Goal: Task Accomplishment & Management: Manage account settings

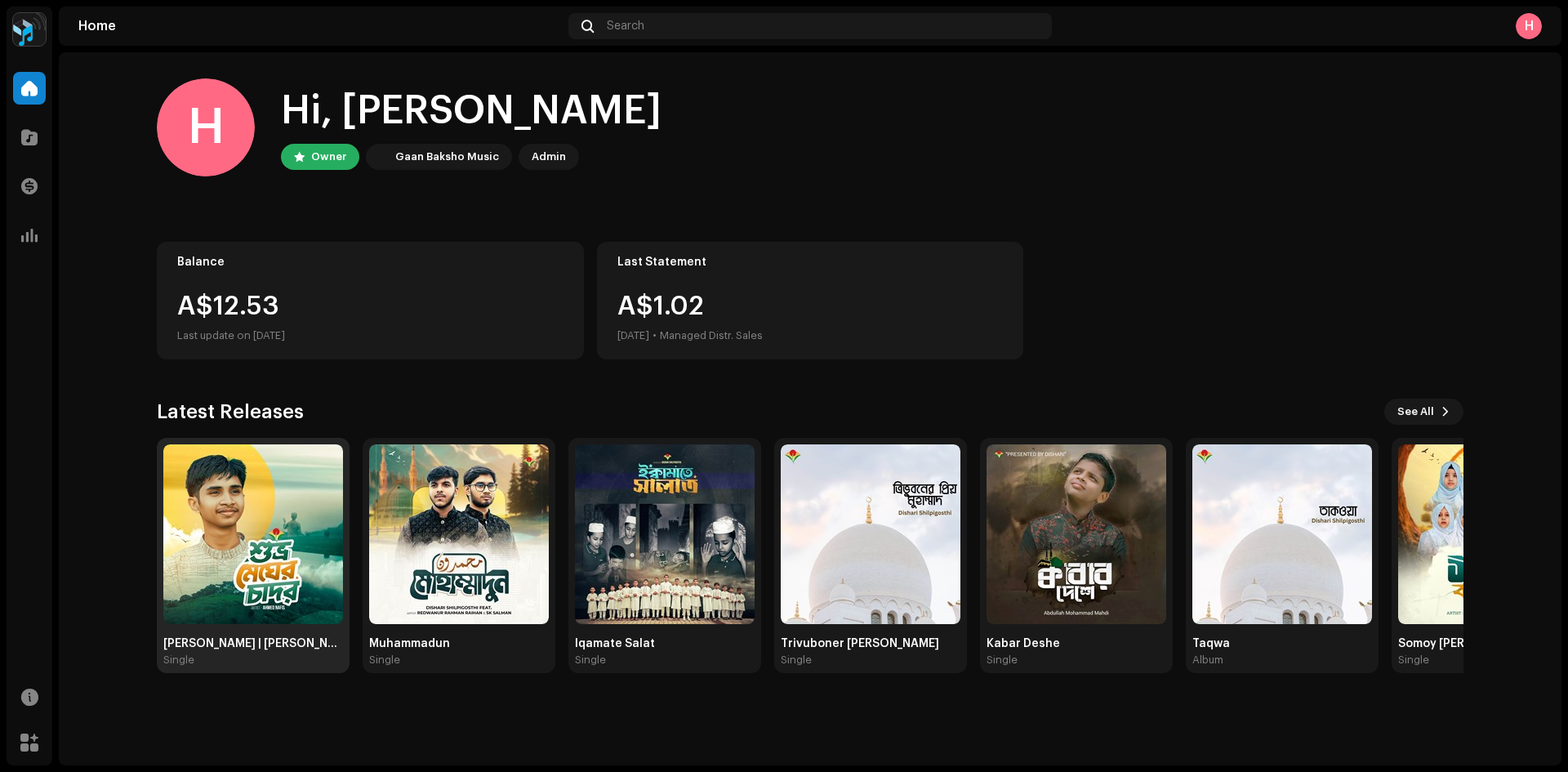
click at [254, 550] on img at bounding box center [253, 534] width 180 height 180
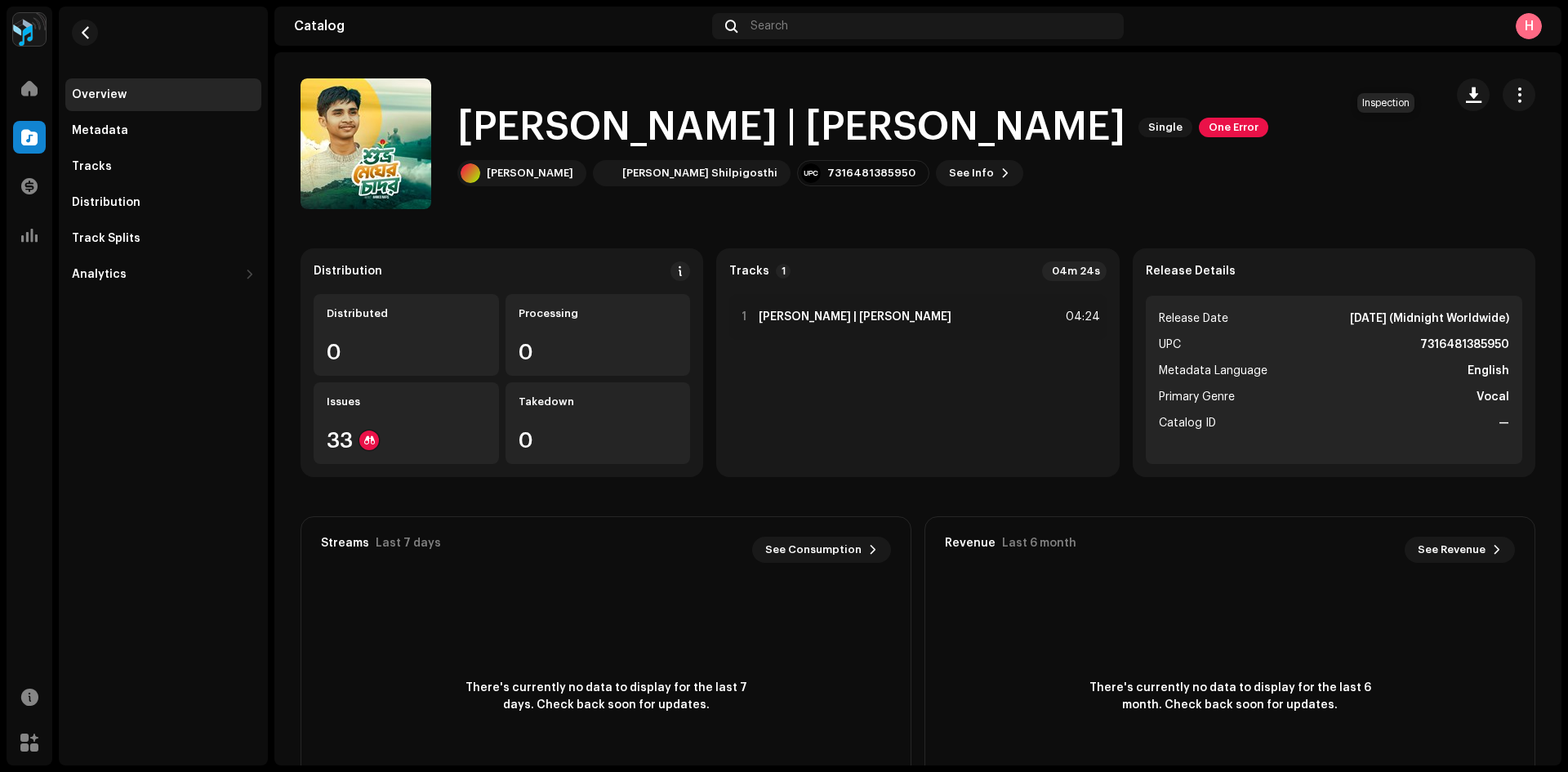
click at [1268, 118] on span "One Error" at bounding box center [1233, 127] width 69 height 19
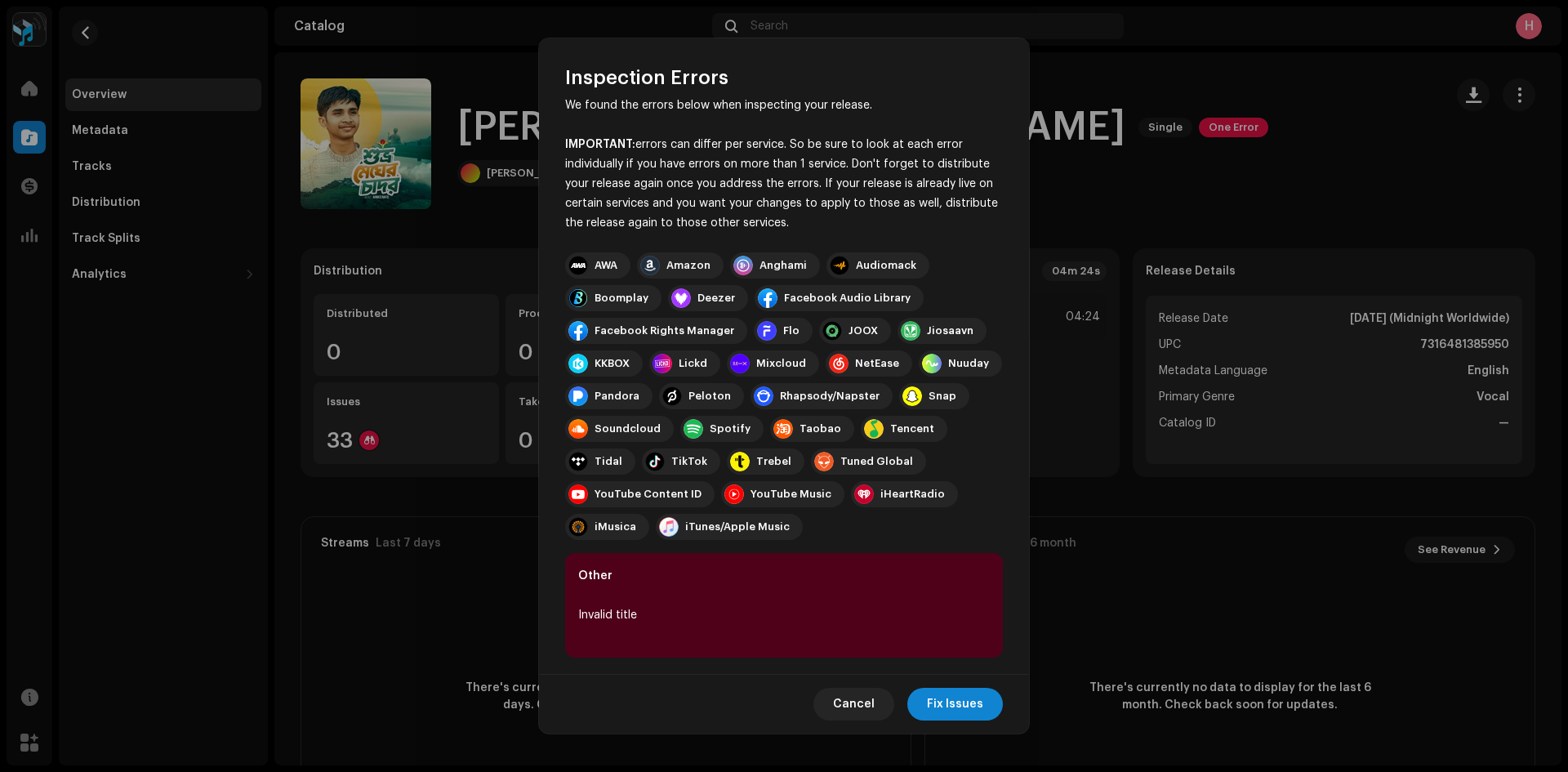
scroll to position [31, 0]
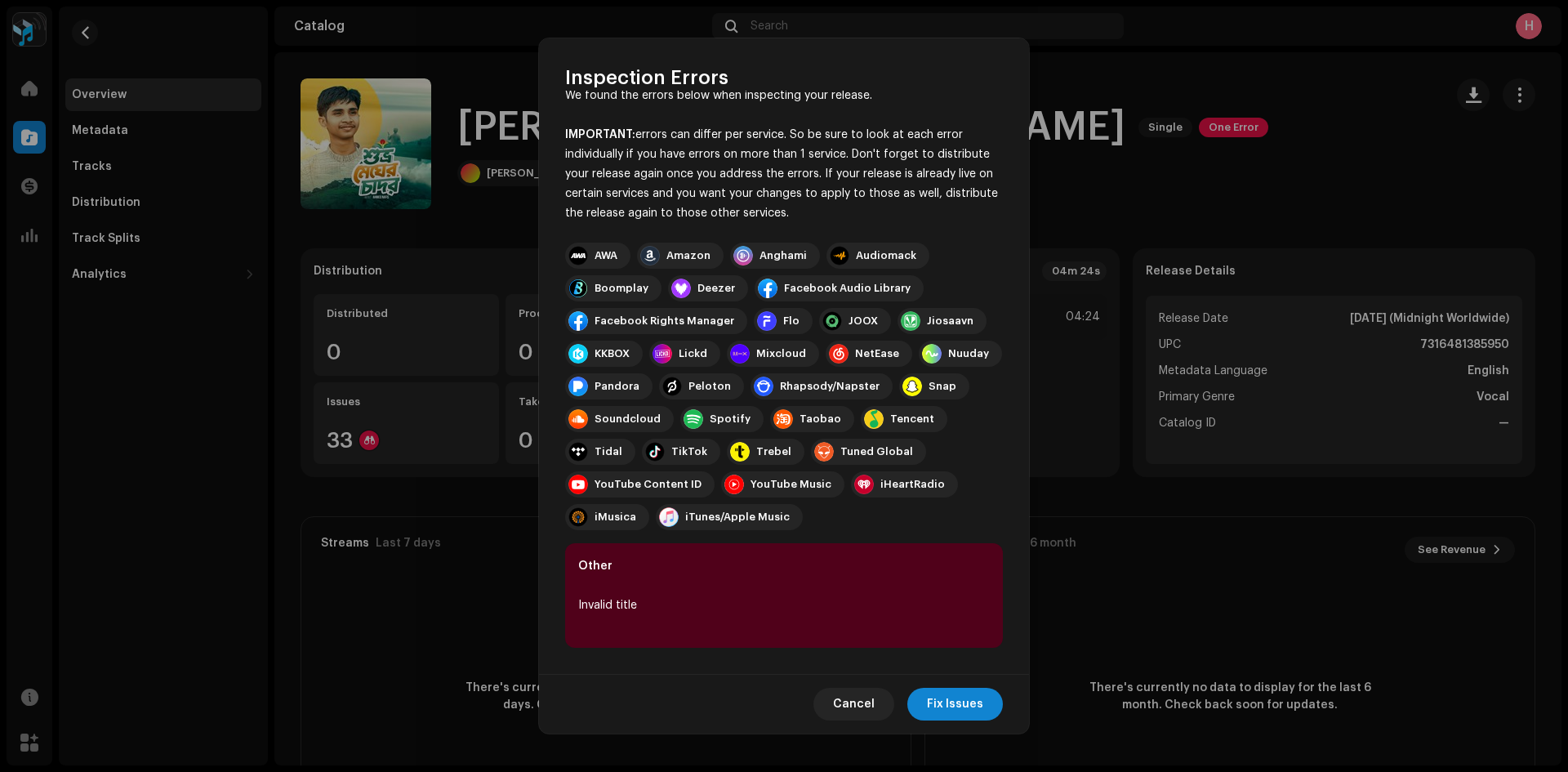
click at [799, 545] on div "Other Invalid title" at bounding box center [784, 595] width 438 height 105
click at [774, 591] on div "Other Invalid title" at bounding box center [784, 595] width 438 height 105
click at [971, 713] on span "Fix Issues" at bounding box center [955, 704] width 57 height 33
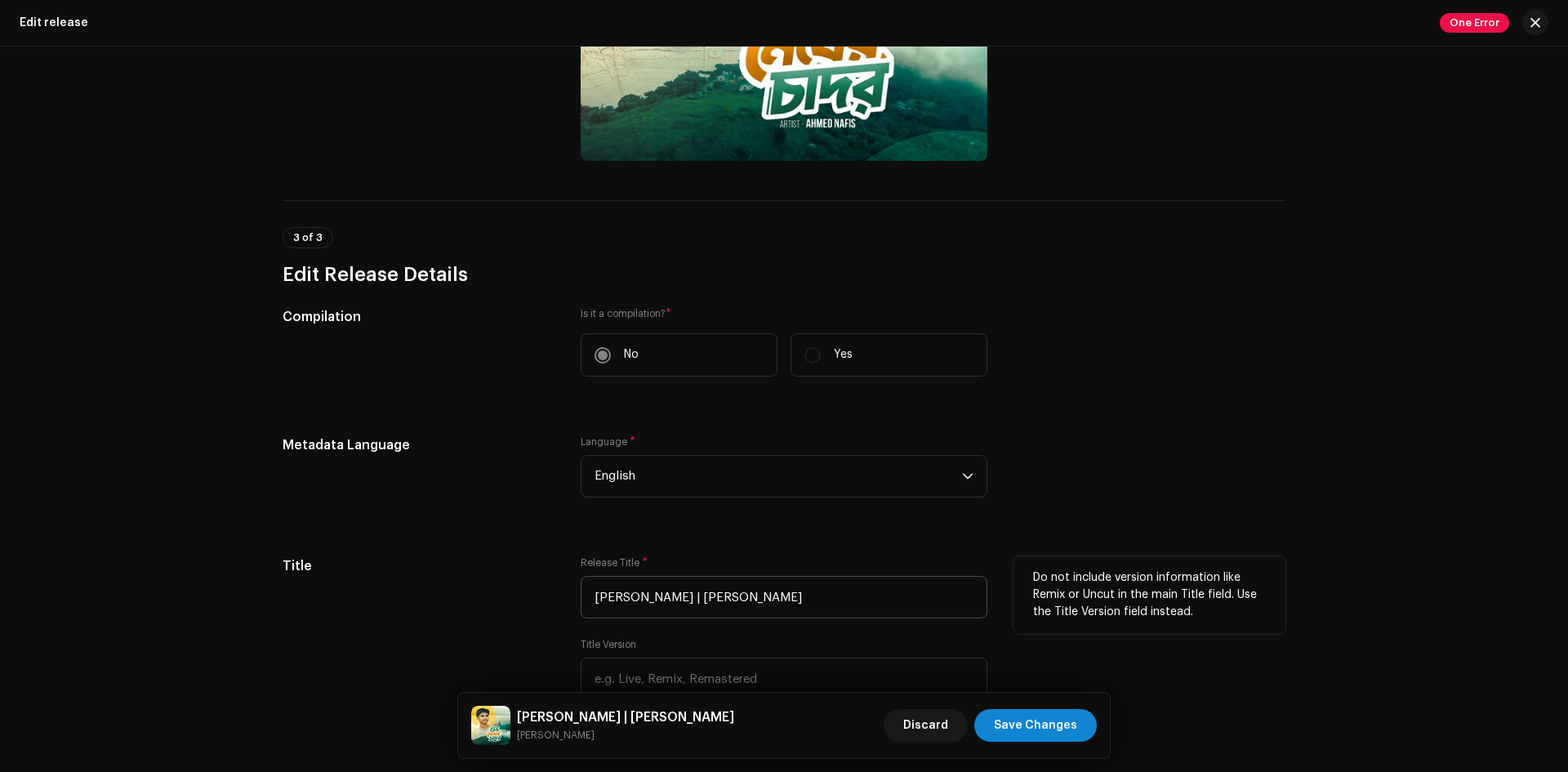
scroll to position [980, 0]
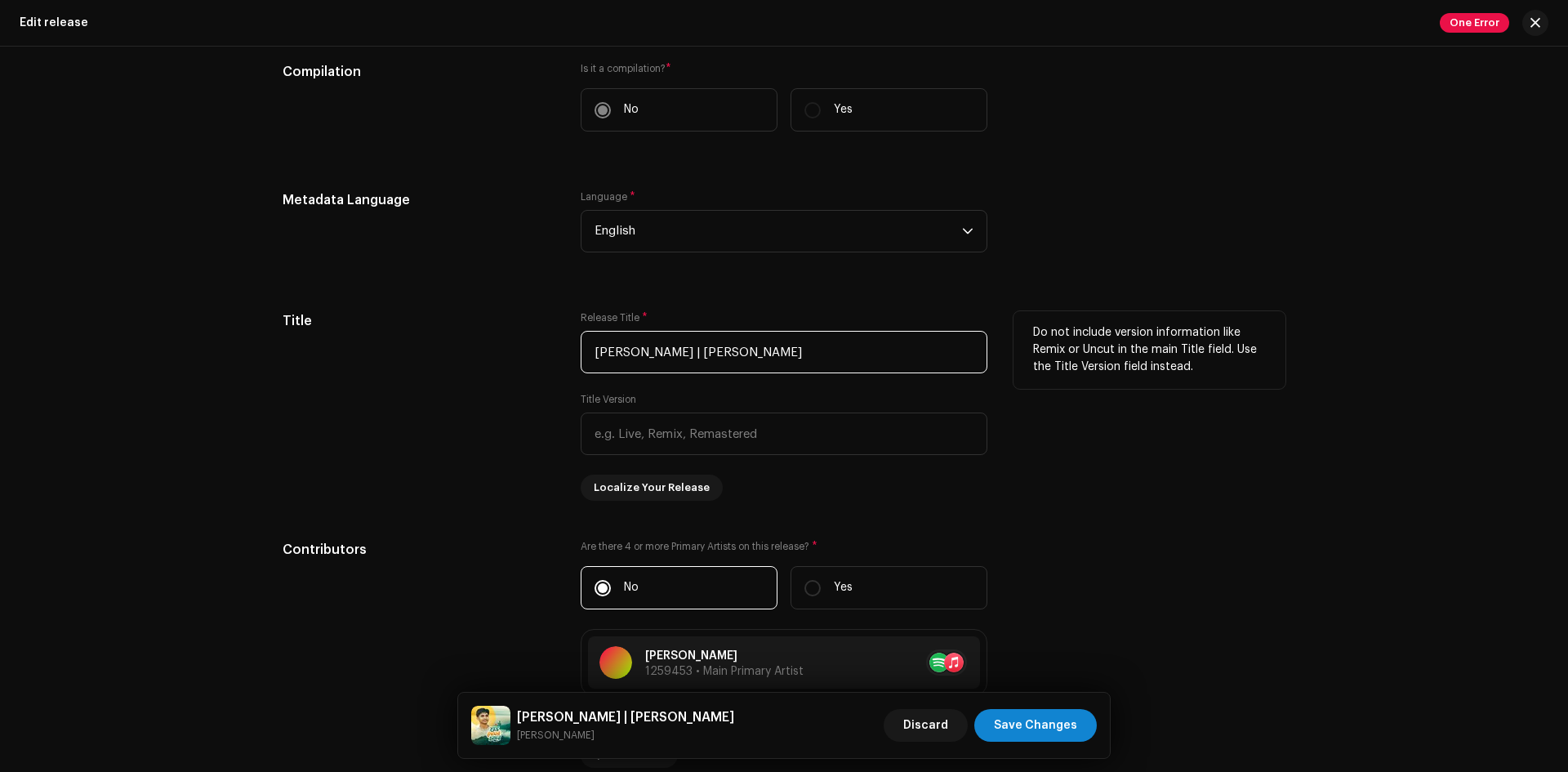
drag, startPoint x: 726, startPoint y: 348, endPoint x: 877, endPoint y: 343, distance: 151.1
click at [877, 343] on input "[PERSON_NAME] | [PERSON_NAME]" at bounding box center [784, 352] width 407 height 43
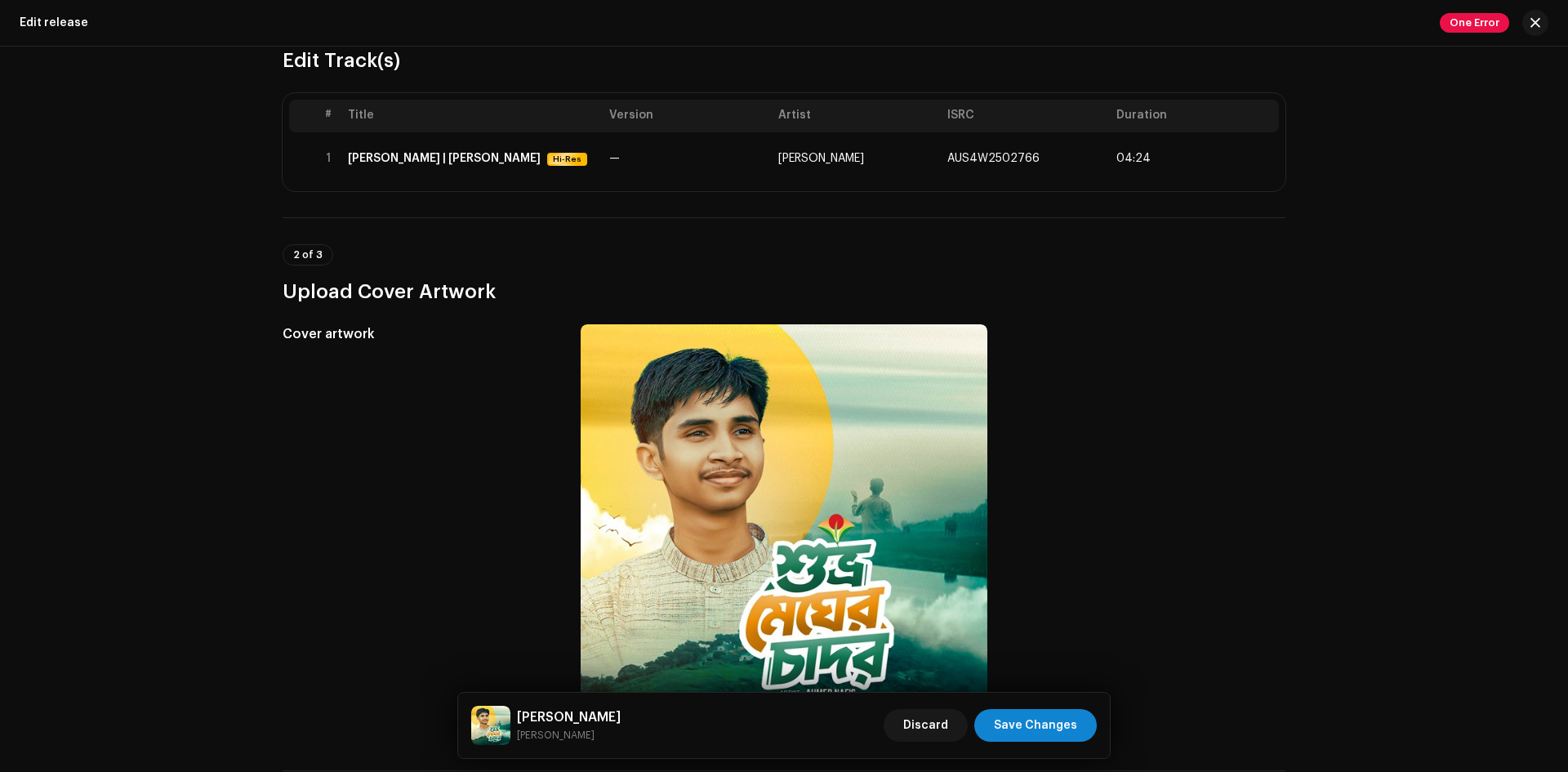
scroll to position [163, 0]
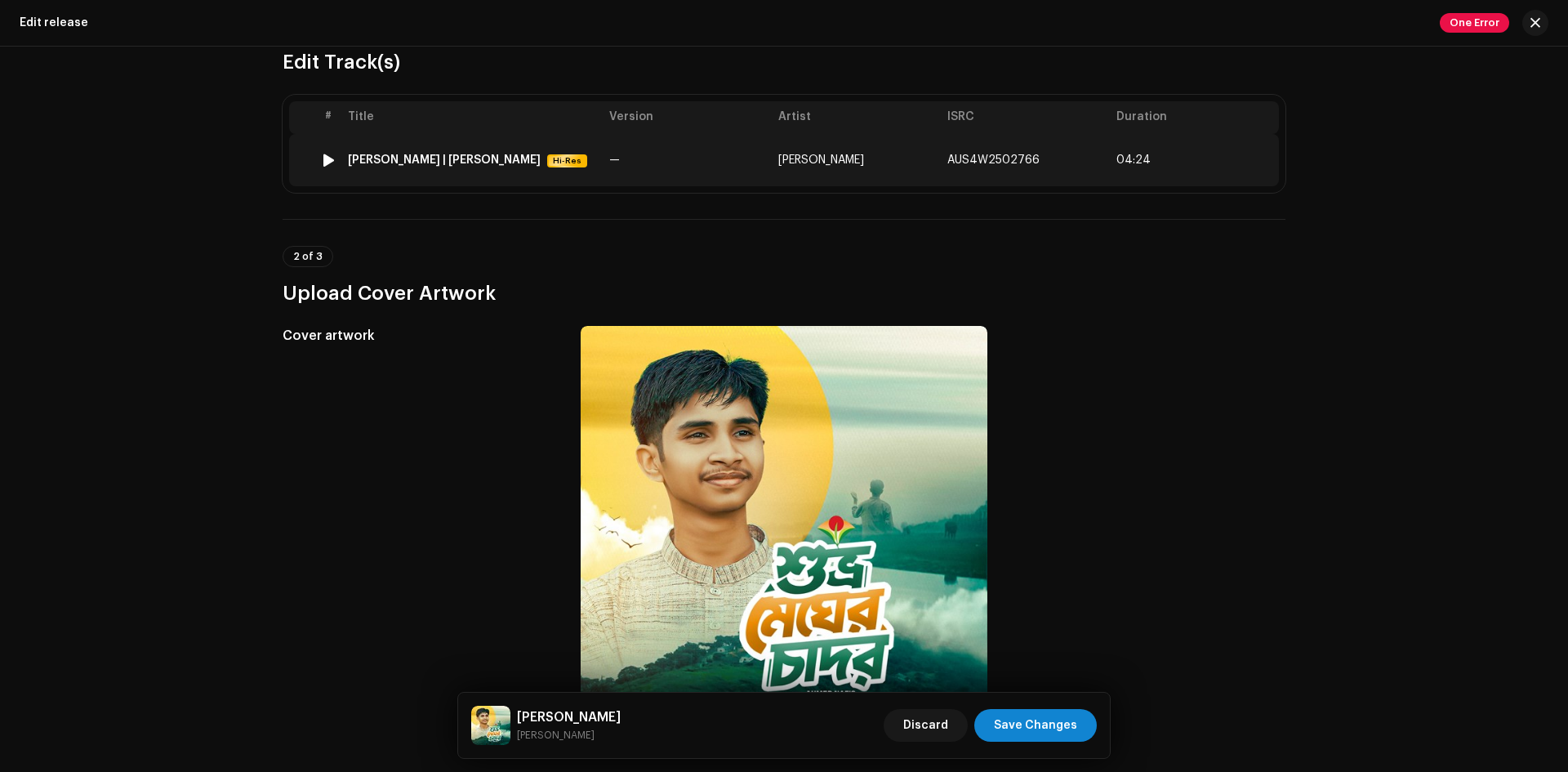
type input "[PERSON_NAME]"
click at [812, 161] on span "[PERSON_NAME]" at bounding box center [821, 160] width 86 height 12
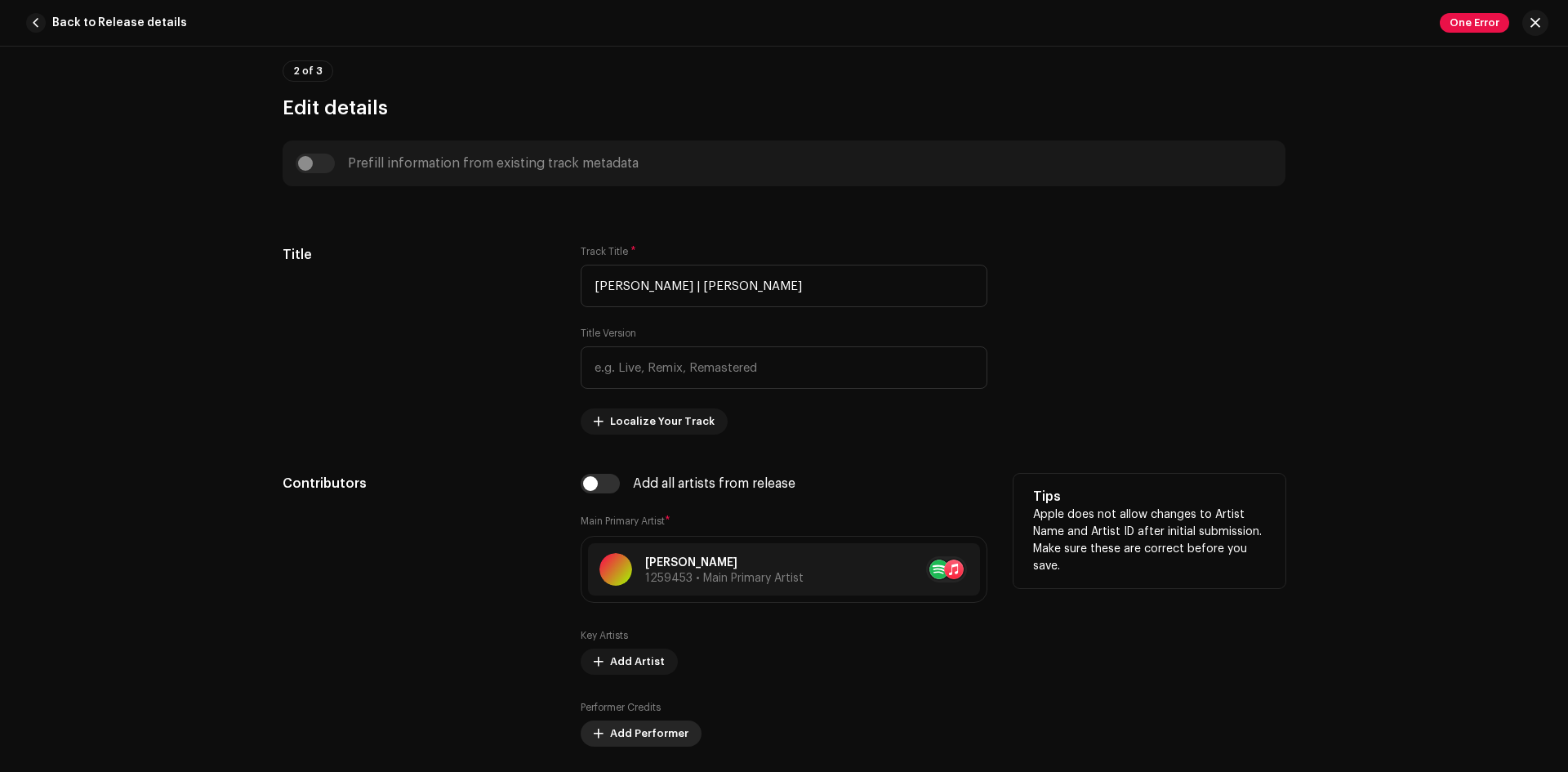
scroll to position [452, 0]
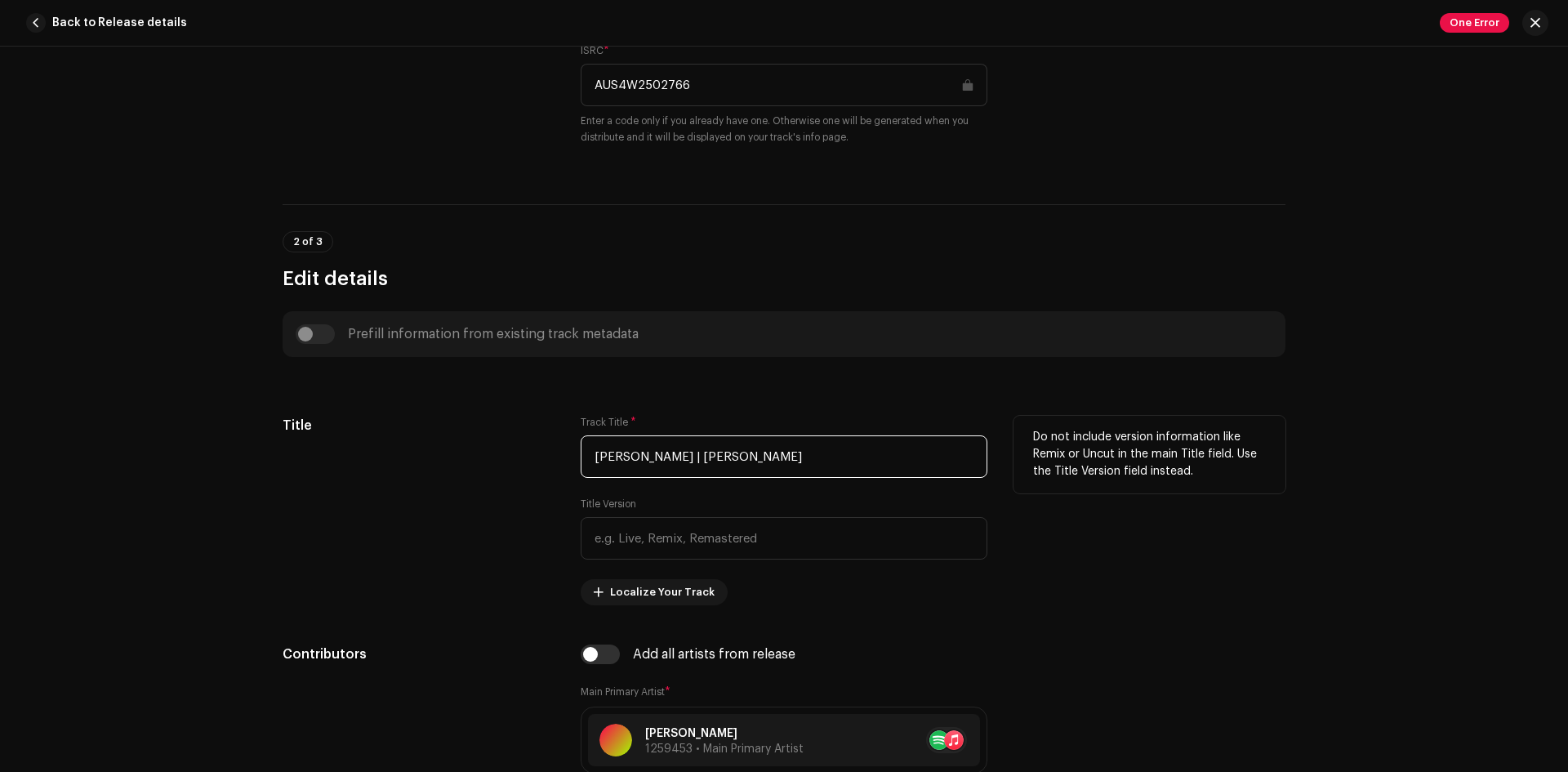
drag, startPoint x: 728, startPoint y: 452, endPoint x: 824, endPoint y: 440, distance: 96.7
click at [824, 440] on input "[PERSON_NAME] | [PERSON_NAME]" at bounding box center [784, 456] width 407 height 43
drag, startPoint x: 865, startPoint y: 449, endPoint x: 728, endPoint y: 472, distance: 138.9
click at [728, 472] on input "[PERSON_NAME] | [PERSON_NAME]" at bounding box center [784, 456] width 407 height 43
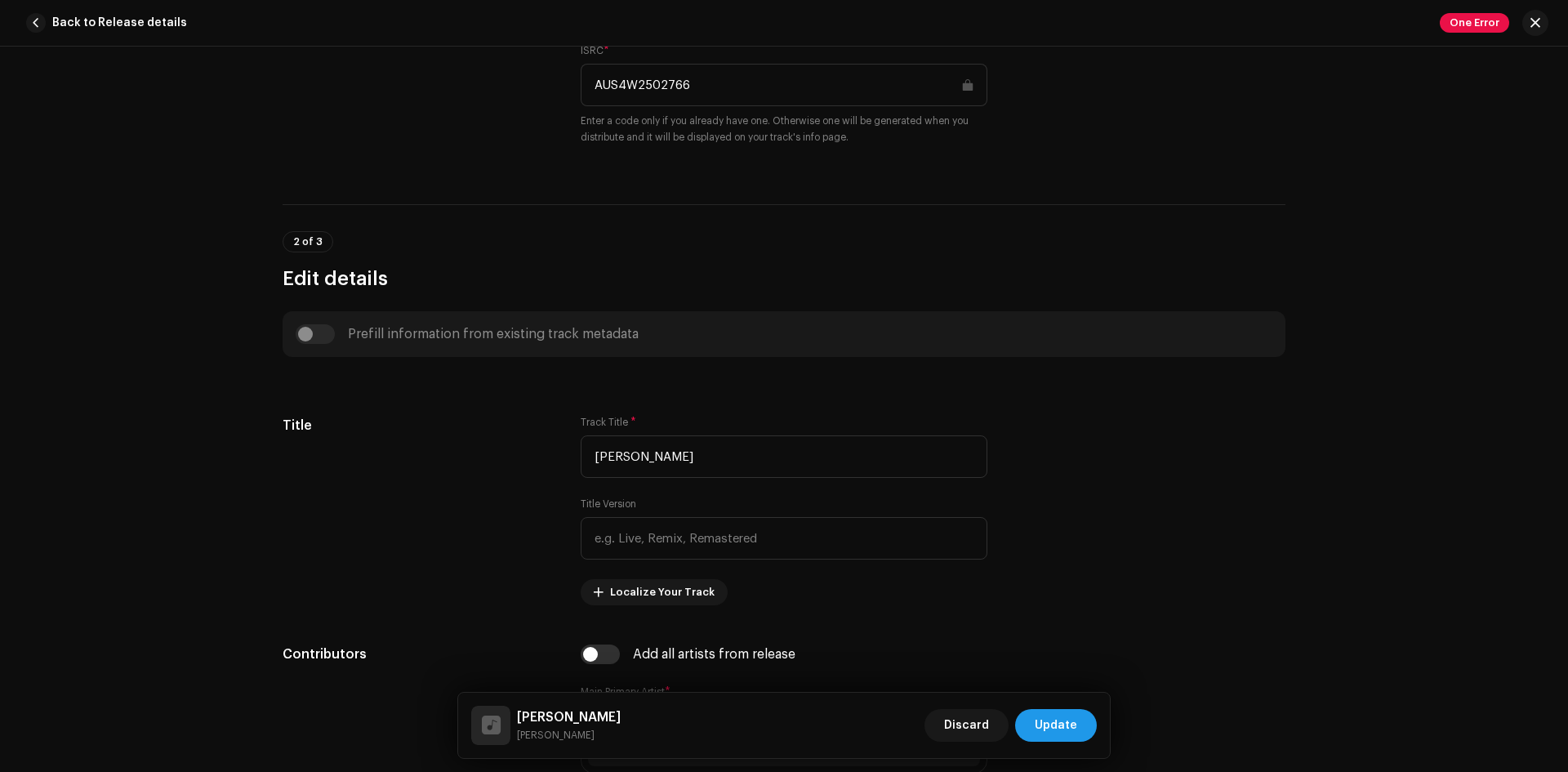
type input "[PERSON_NAME]"
click at [1035, 711] on button "Update" at bounding box center [1056, 725] width 82 height 33
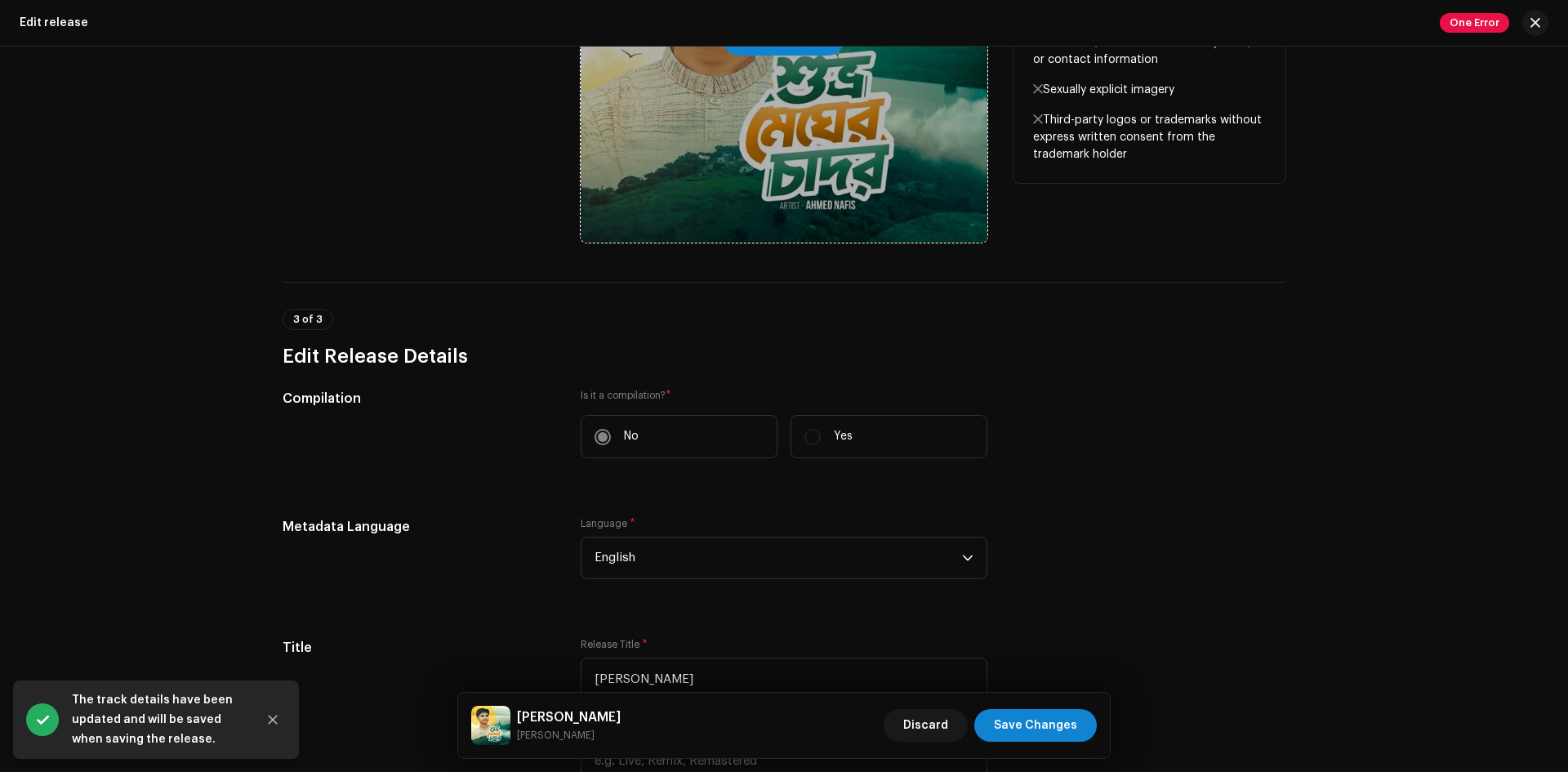
scroll to position [980, 0]
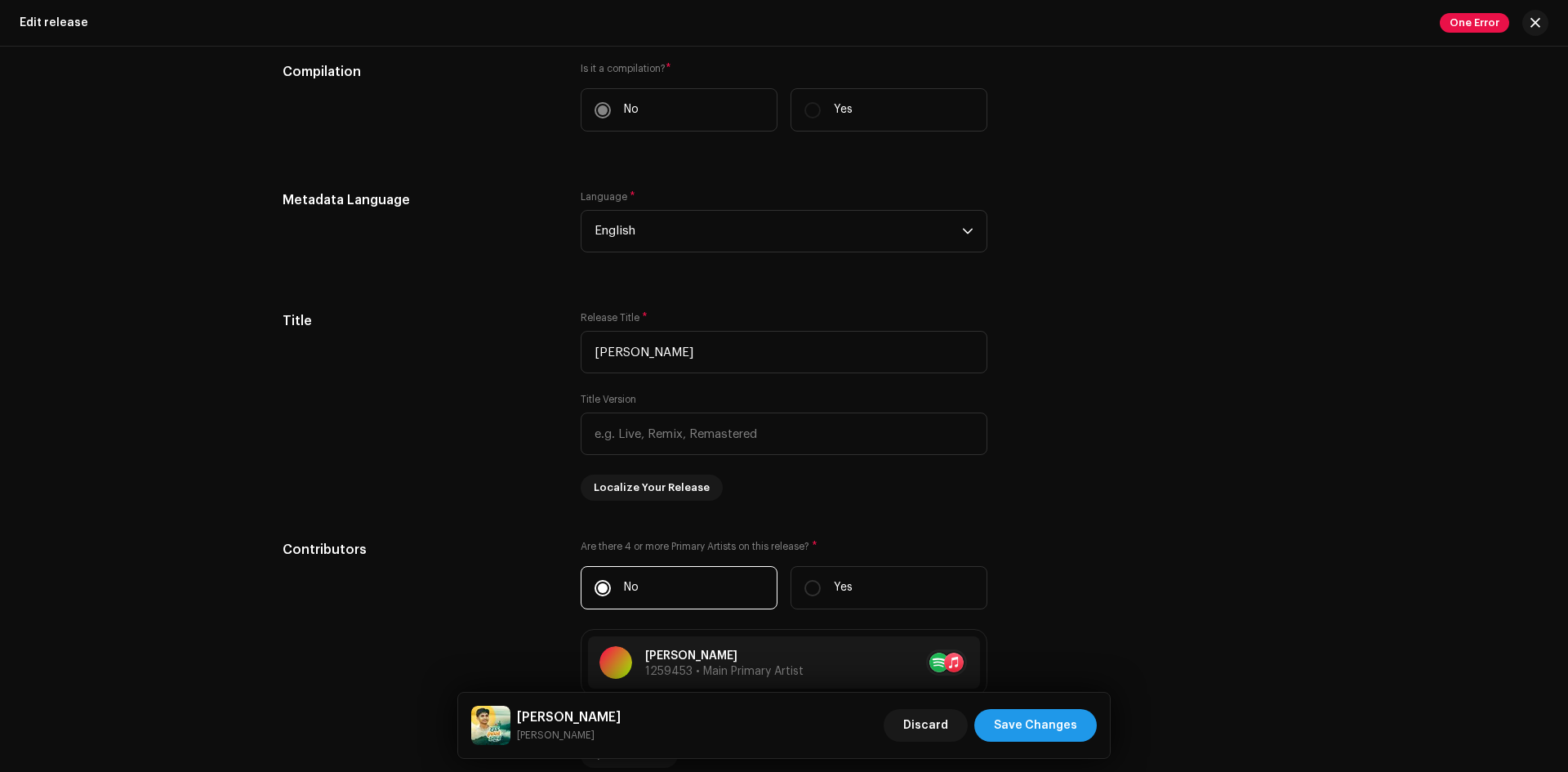
click at [1079, 729] on button "Save Changes" at bounding box center [1035, 725] width 122 height 33
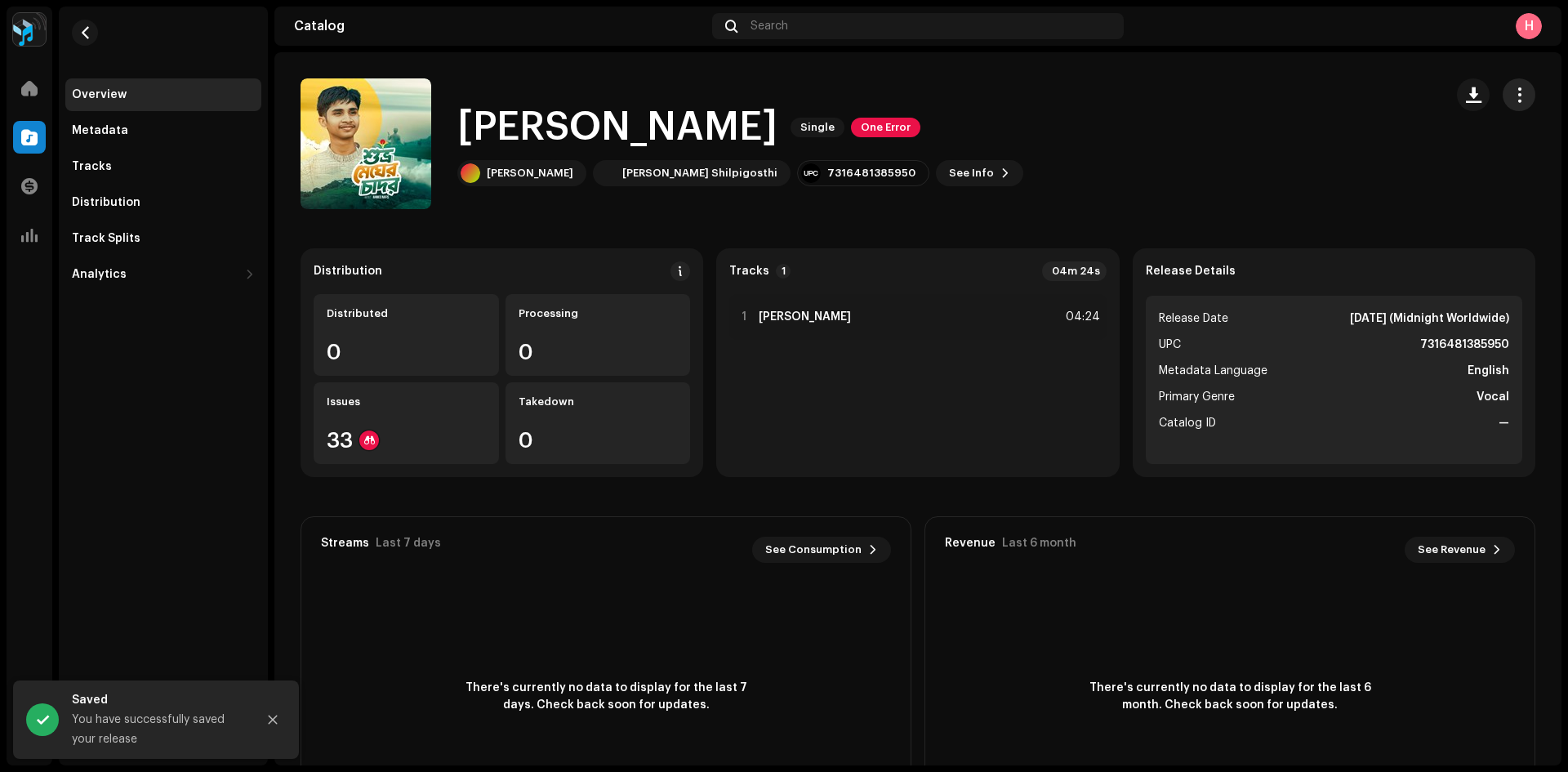
click at [1515, 99] on span "button" at bounding box center [1519, 95] width 16 height 13
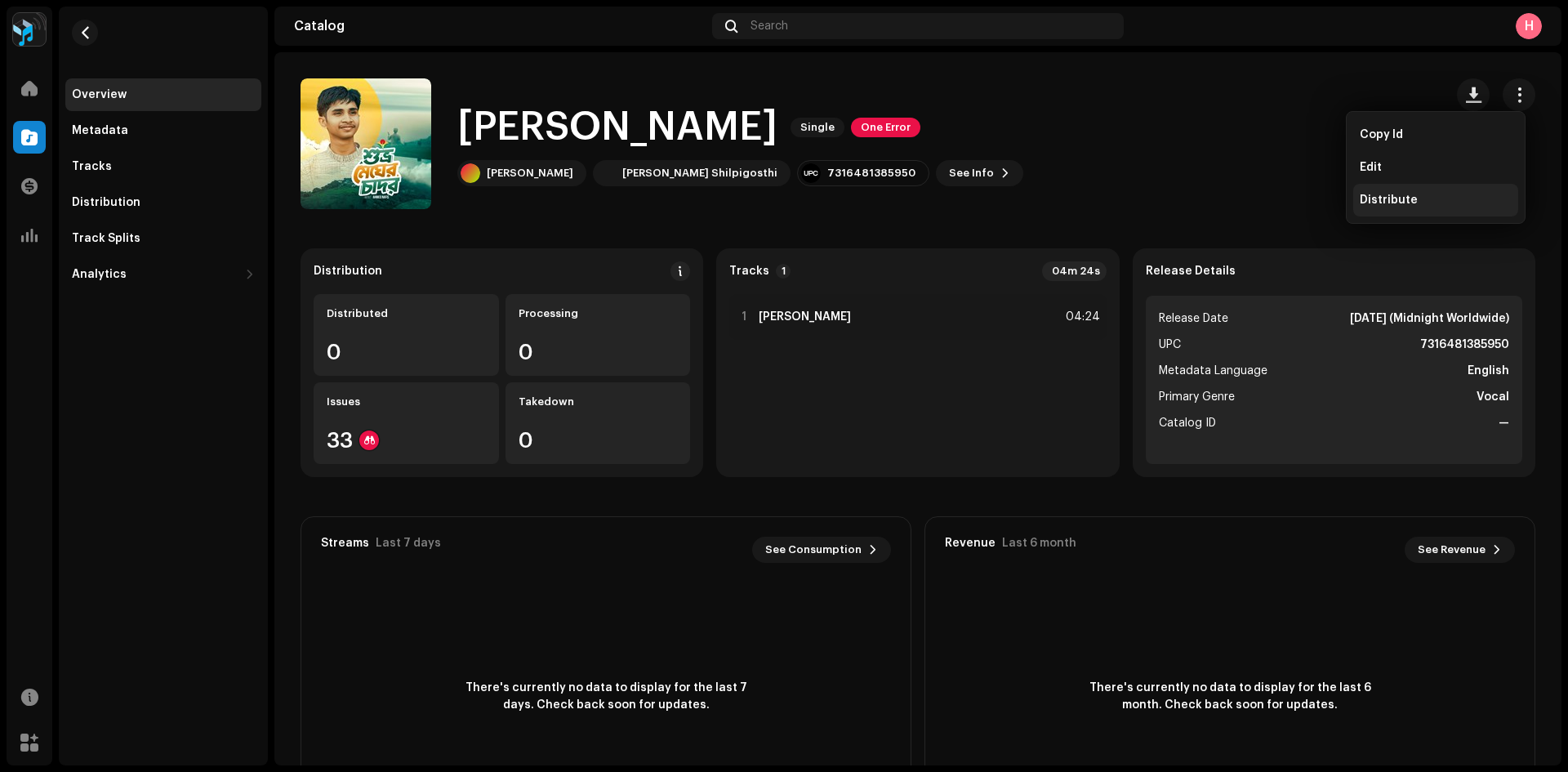
click at [1386, 195] on span "Distribute" at bounding box center [1388, 200] width 58 height 13
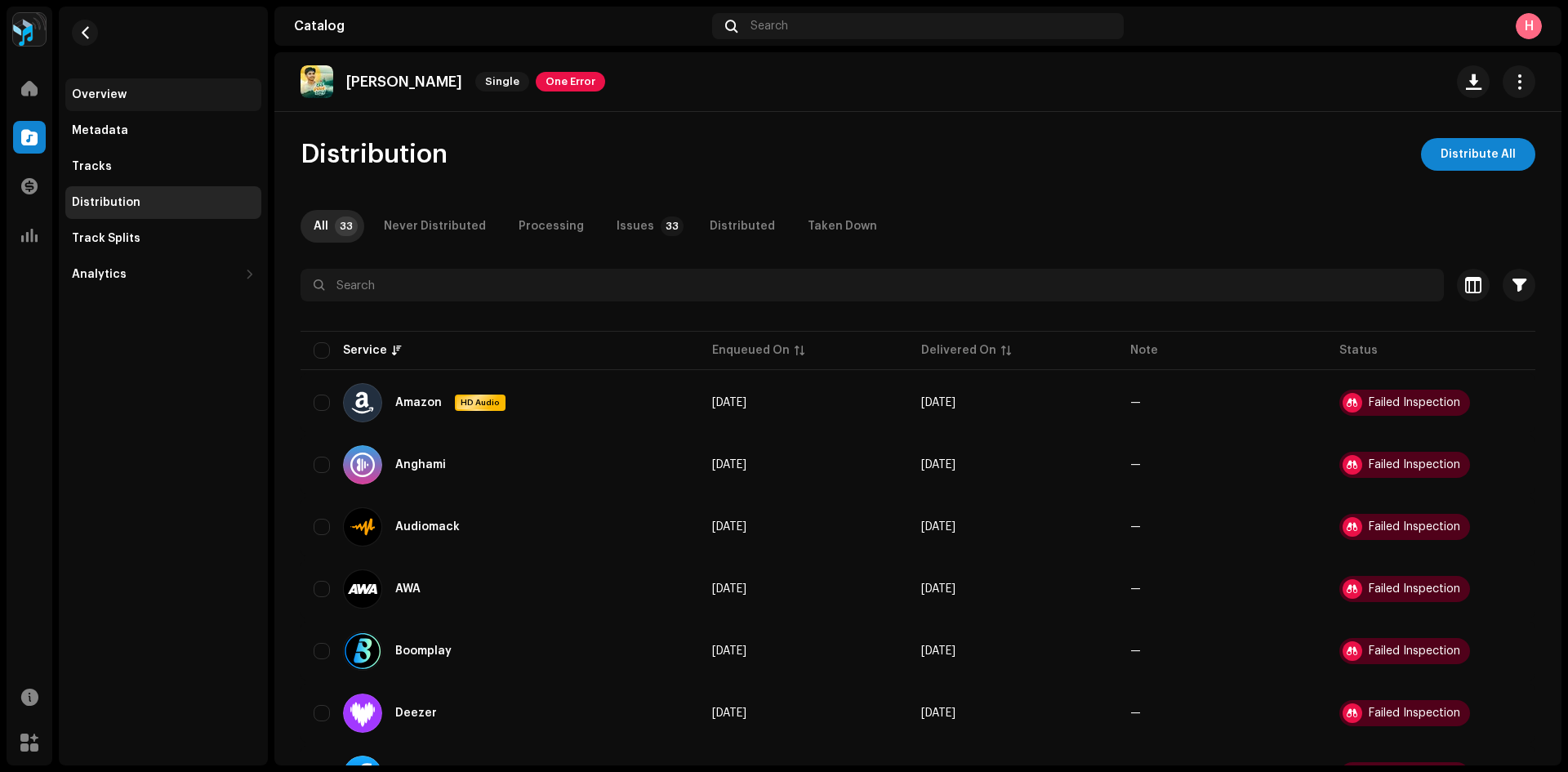
click at [147, 96] on div "Overview" at bounding box center [163, 95] width 183 height 13
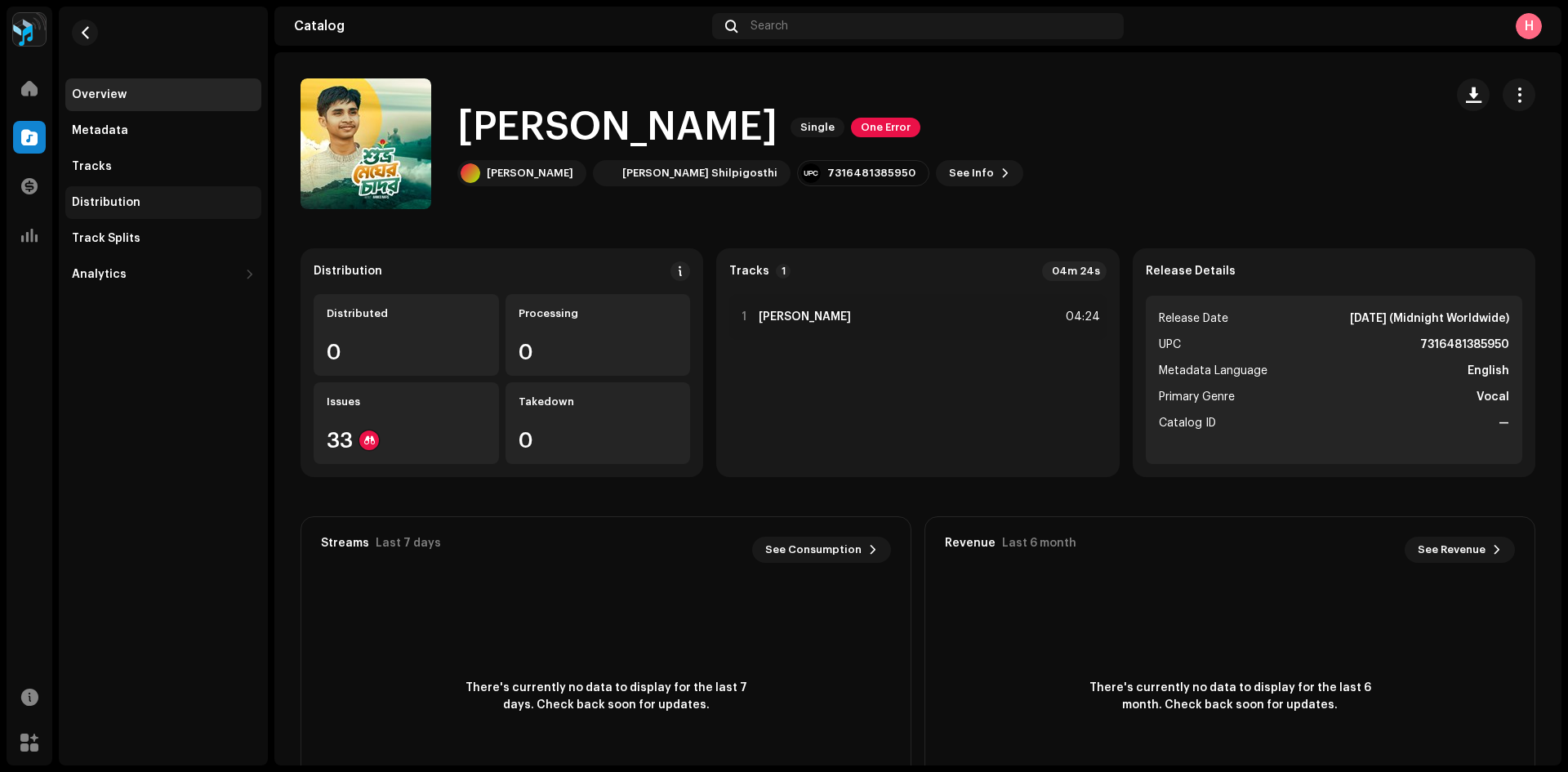
click at [148, 187] on div "Distribution" at bounding box center [163, 203] width 196 height 33
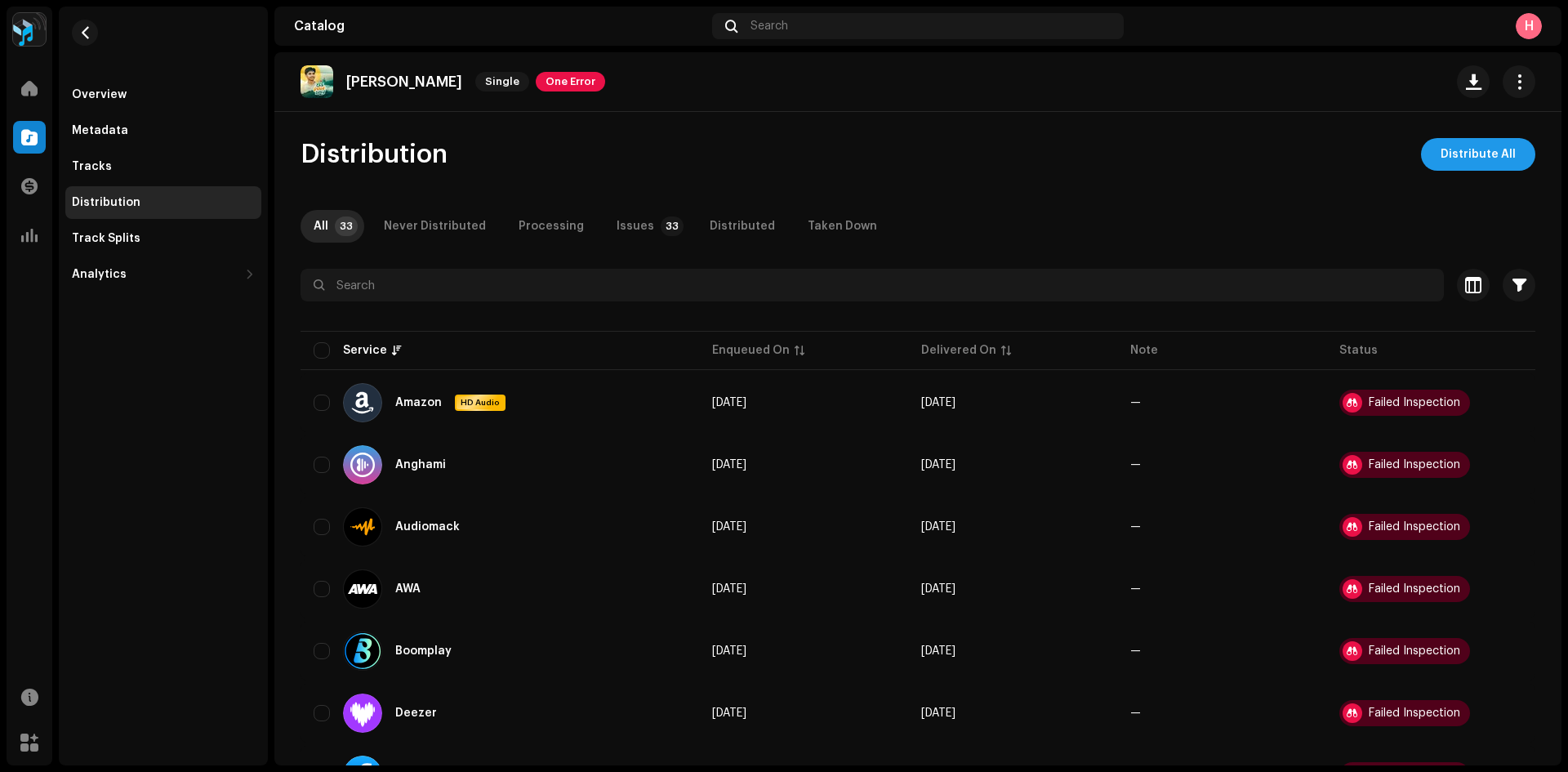
click at [1464, 156] on span "Distribute All" at bounding box center [1478, 154] width 75 height 33
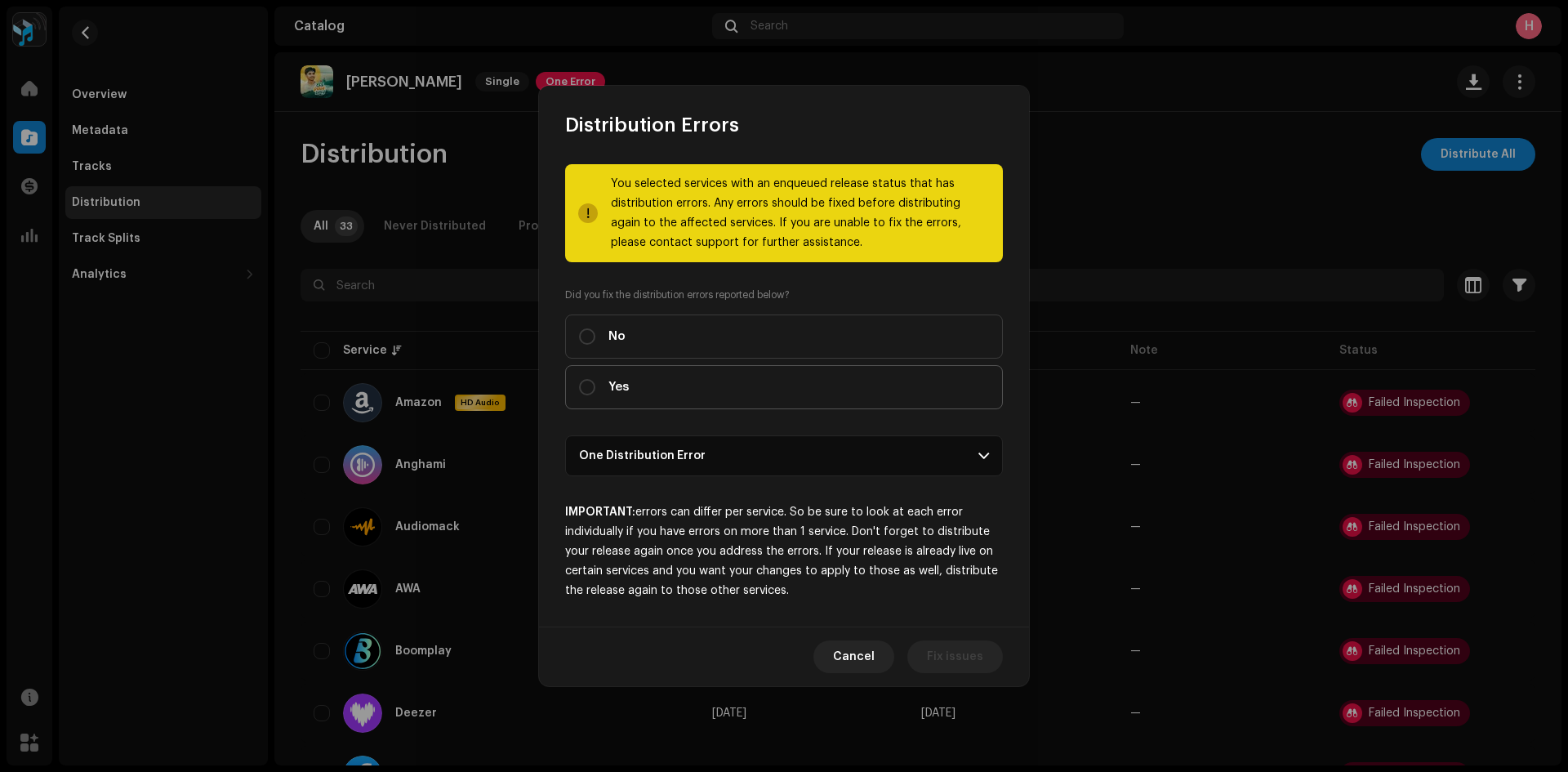
click at [767, 386] on label "Yes" at bounding box center [784, 387] width 438 height 44
click at [596, 386] on input "Yes" at bounding box center [587, 387] width 16 height 16
radio input "true"
click at [971, 662] on span "Distribute" at bounding box center [954, 657] width 58 height 33
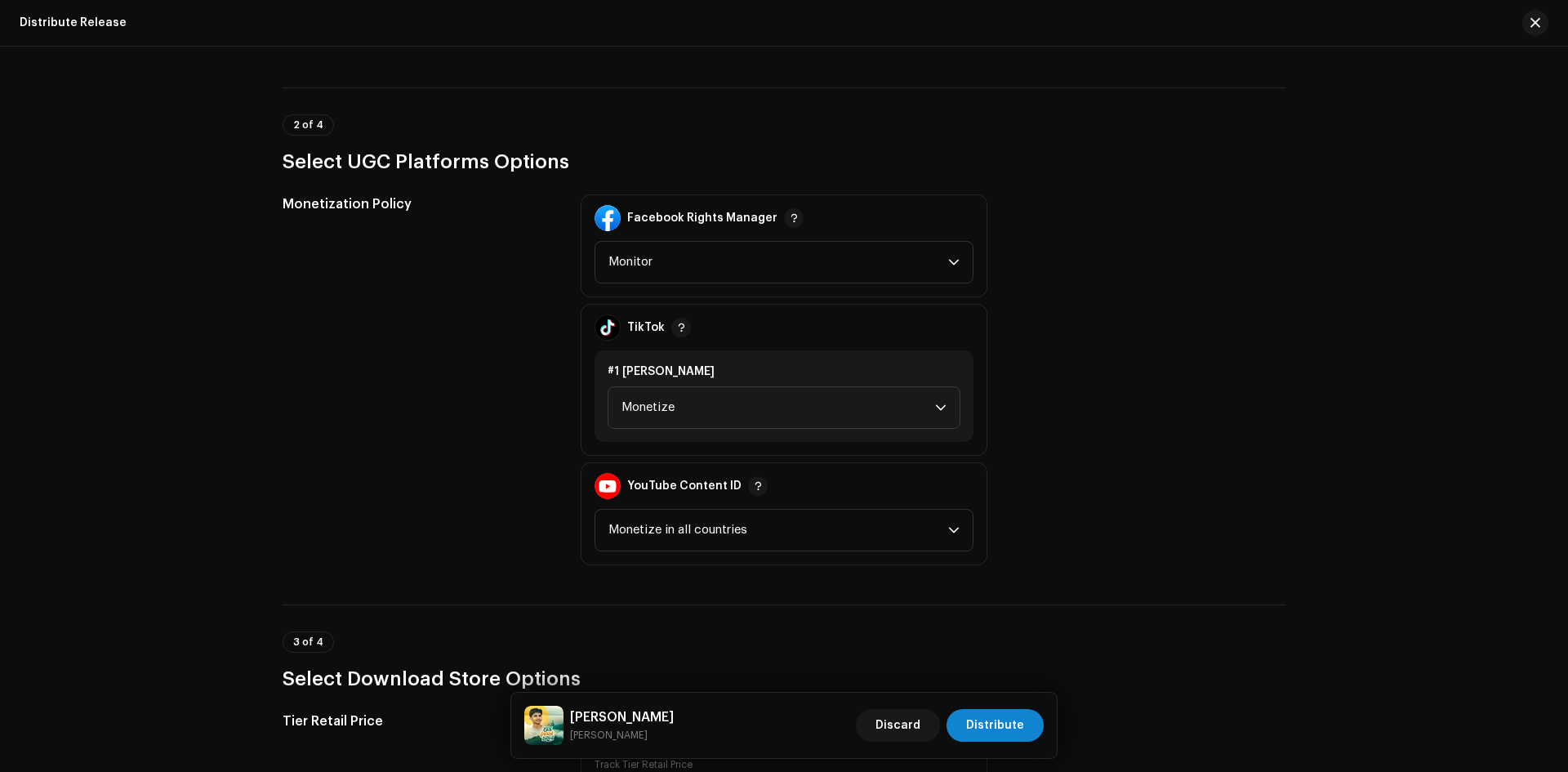
scroll to position [1879, 0]
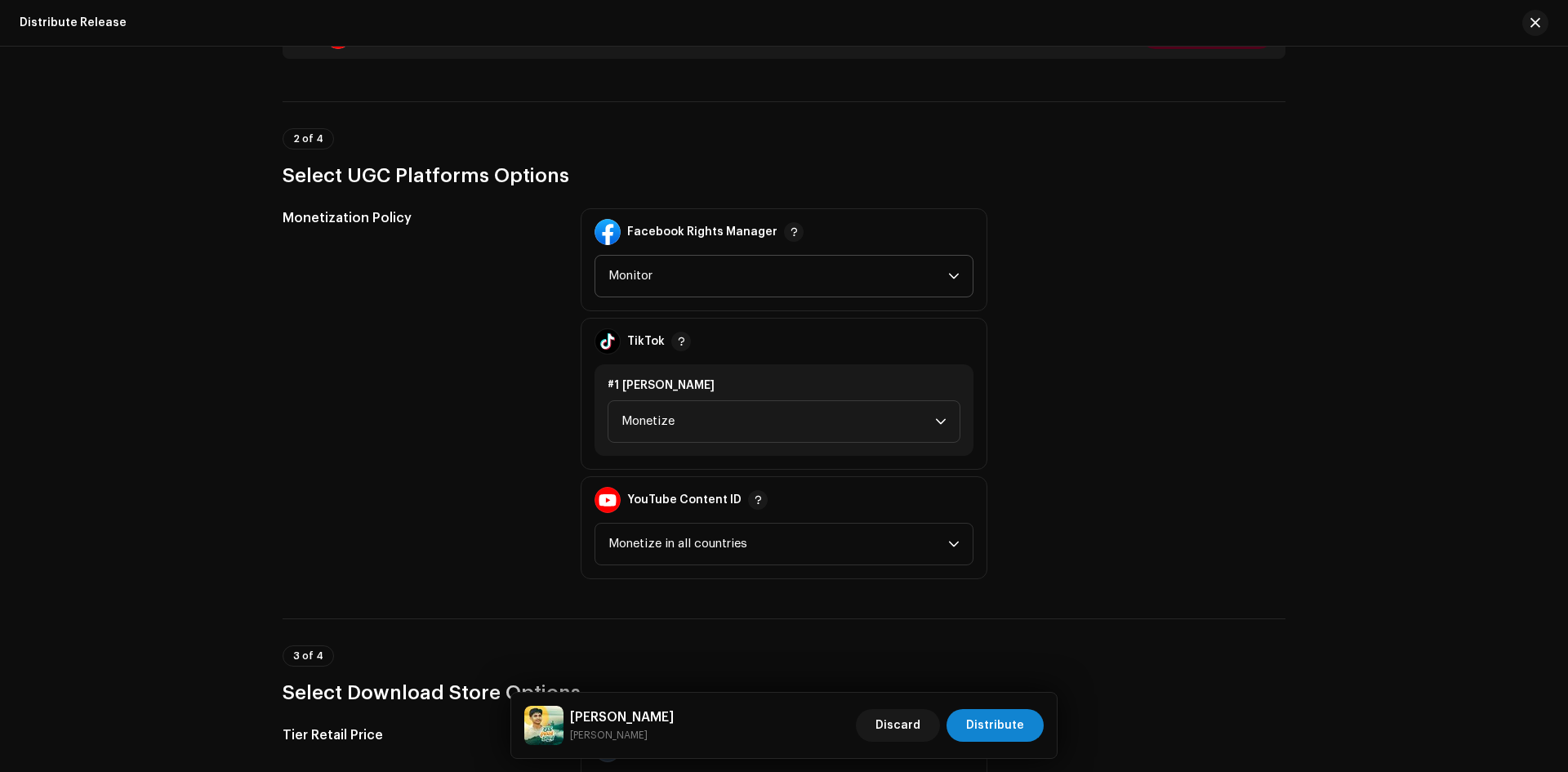
click at [700, 273] on span "Monitor" at bounding box center [778, 276] width 339 height 41
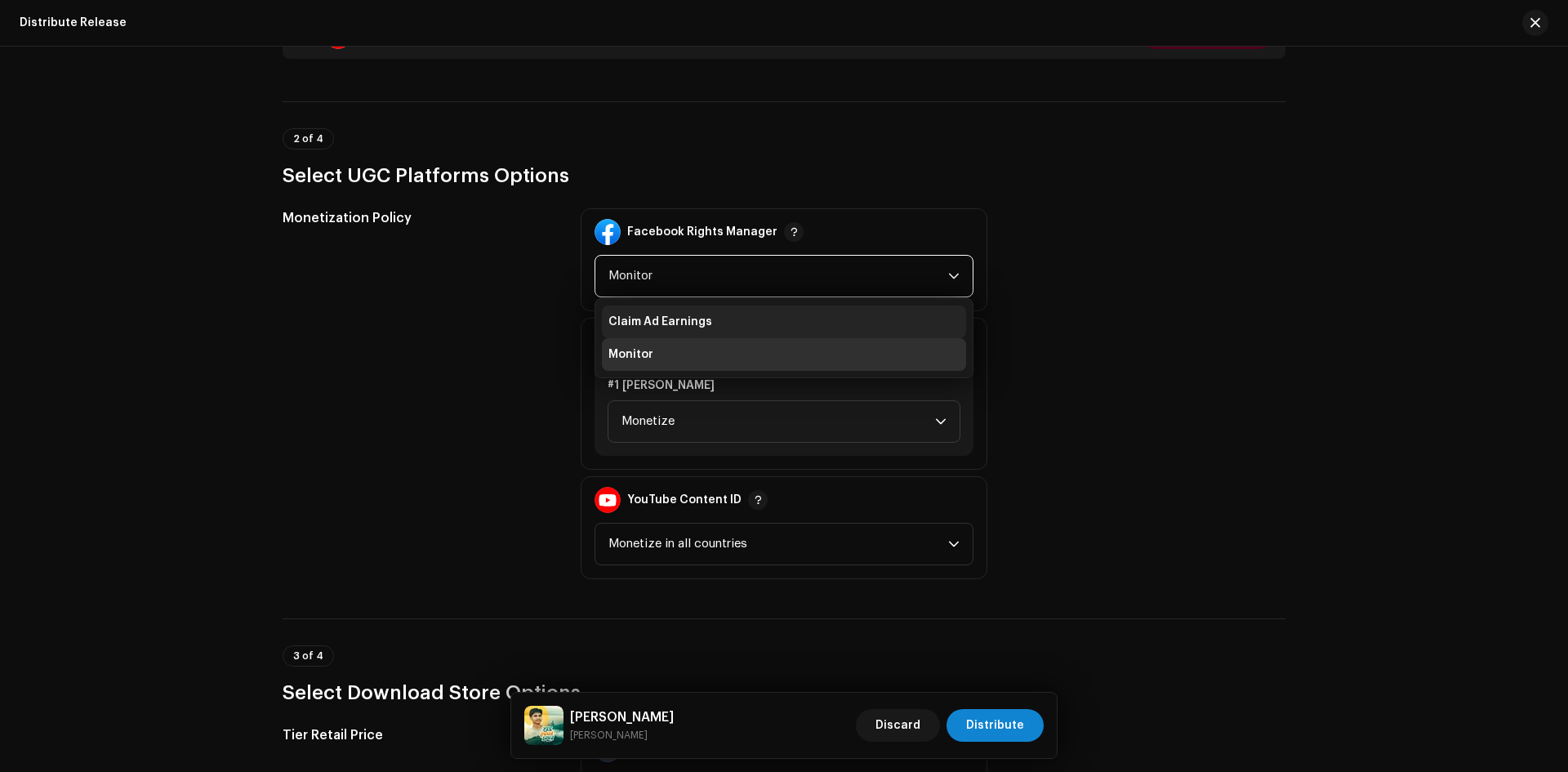
click at [688, 323] on span "Claim Ad Earnings" at bounding box center [660, 322] width 104 height 16
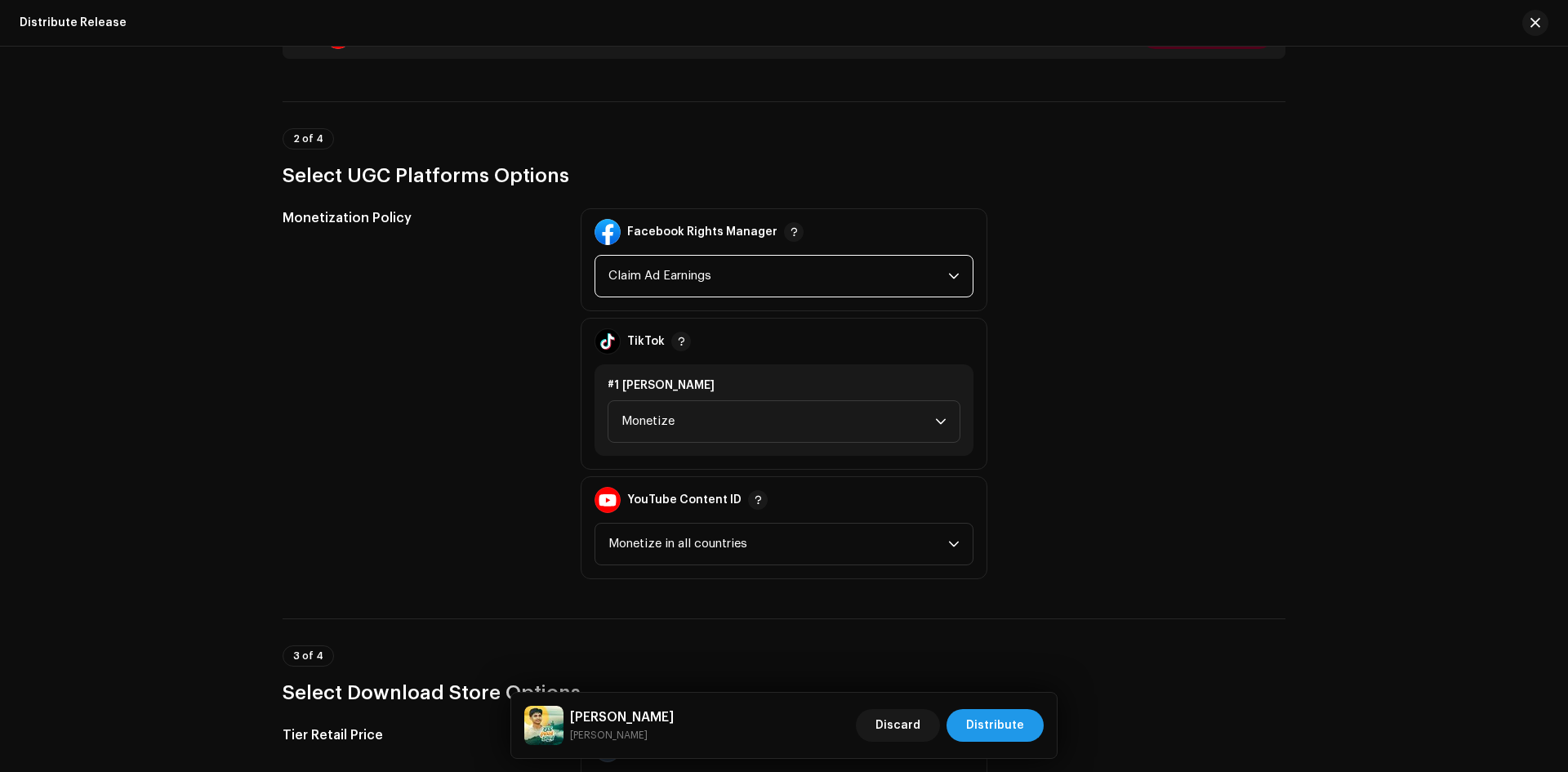
click at [1014, 716] on span "Distribute" at bounding box center [995, 725] width 58 height 33
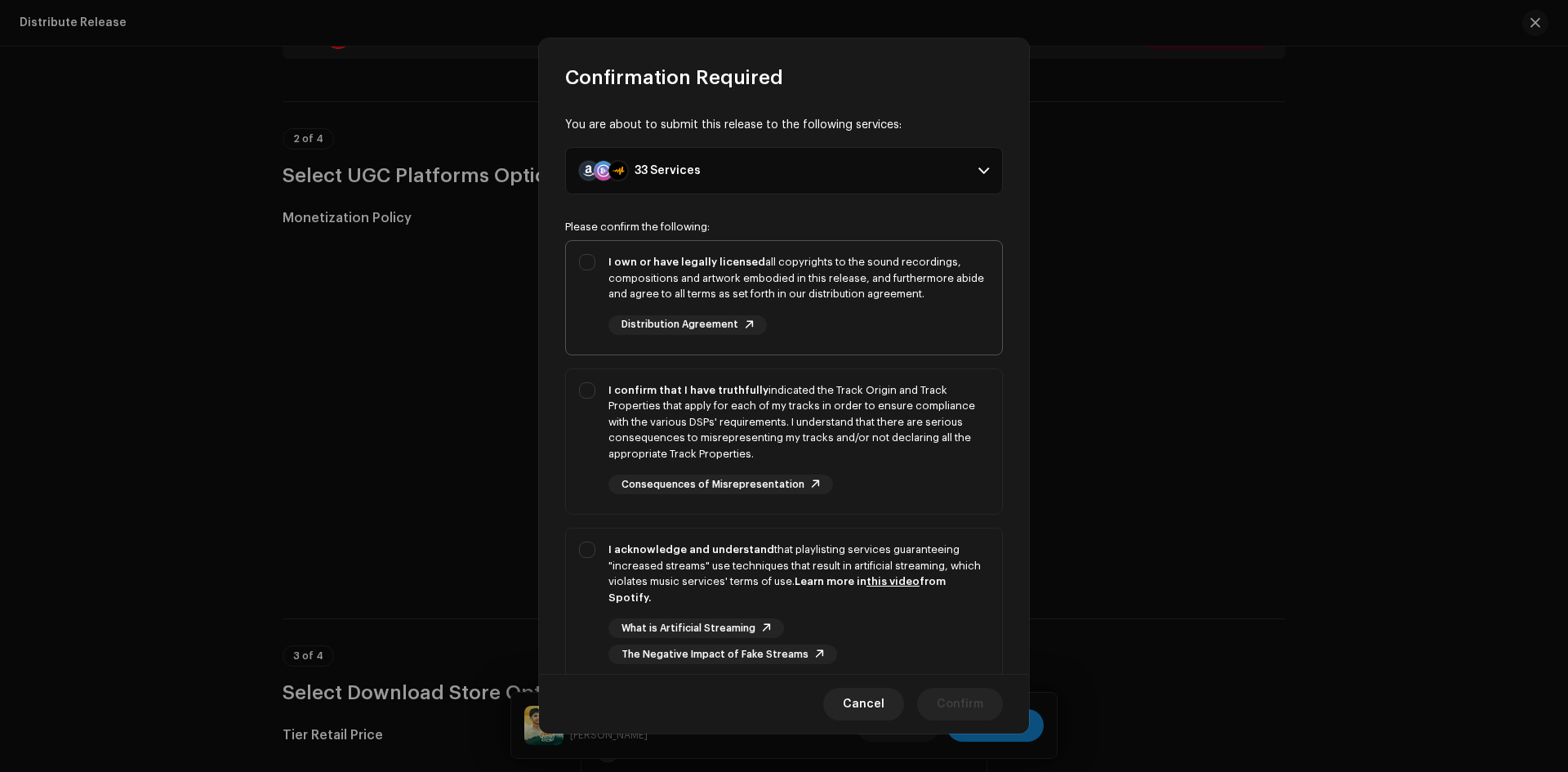
click at [571, 276] on div "I own or have legally licensed all copyrights to the sound recordings, composit…" at bounding box center [784, 294] width 436 height 107
checkbox input "true"
click at [585, 361] on p-selectbutton "I own or have legally licensed all copyrights to the sound recordings, composit…" at bounding box center [784, 462] width 438 height 444
click at [588, 388] on div "I confirm that I have truthfully indicated the Track Origin and Track Propertie…" at bounding box center [784, 439] width 436 height 139
checkbox input "true"
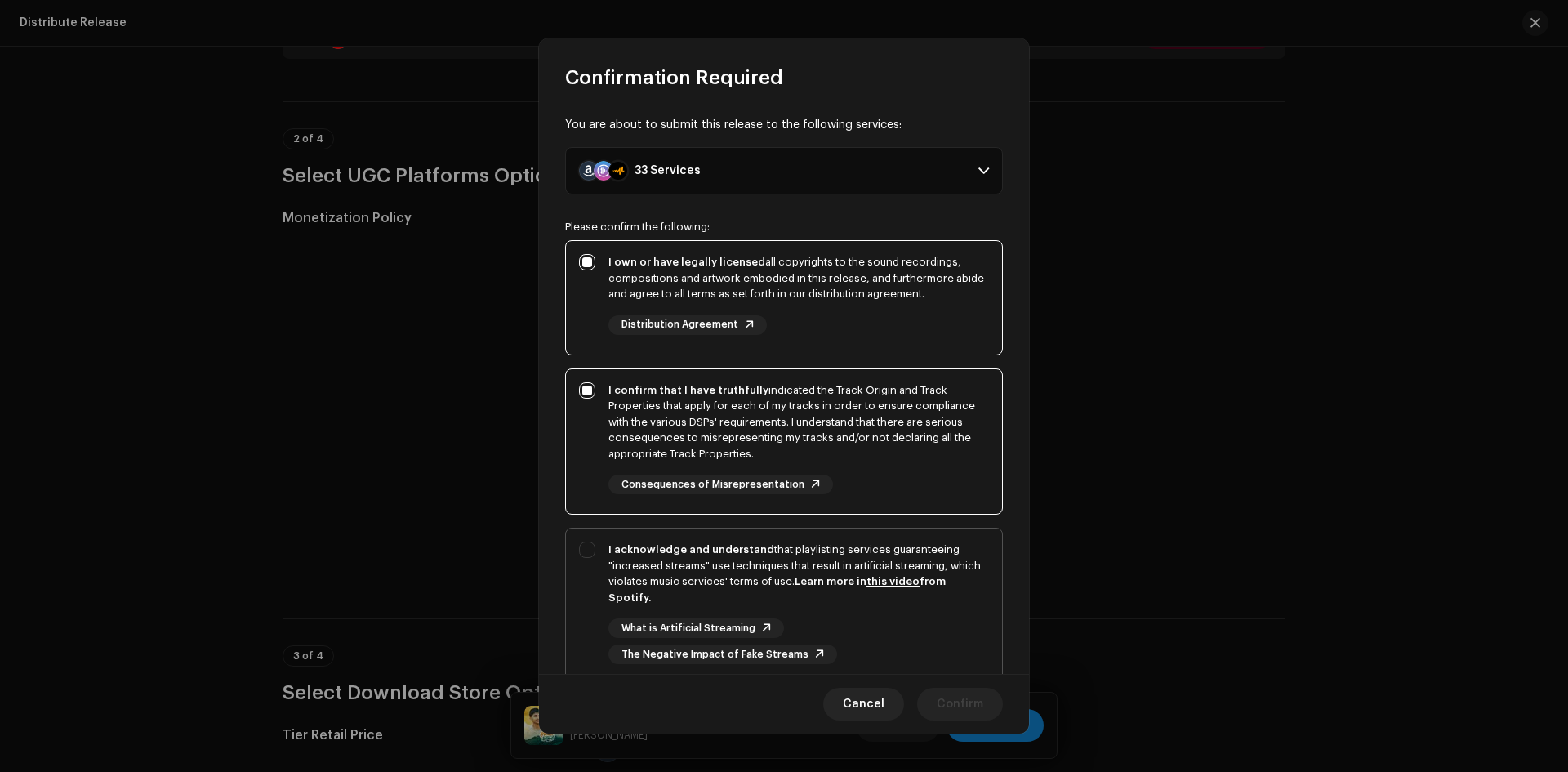
click at [594, 563] on div "I acknowledge and understand that playlisting services guaranteeing "increased …" at bounding box center [784, 602] width 436 height 149
checkbox input "true"
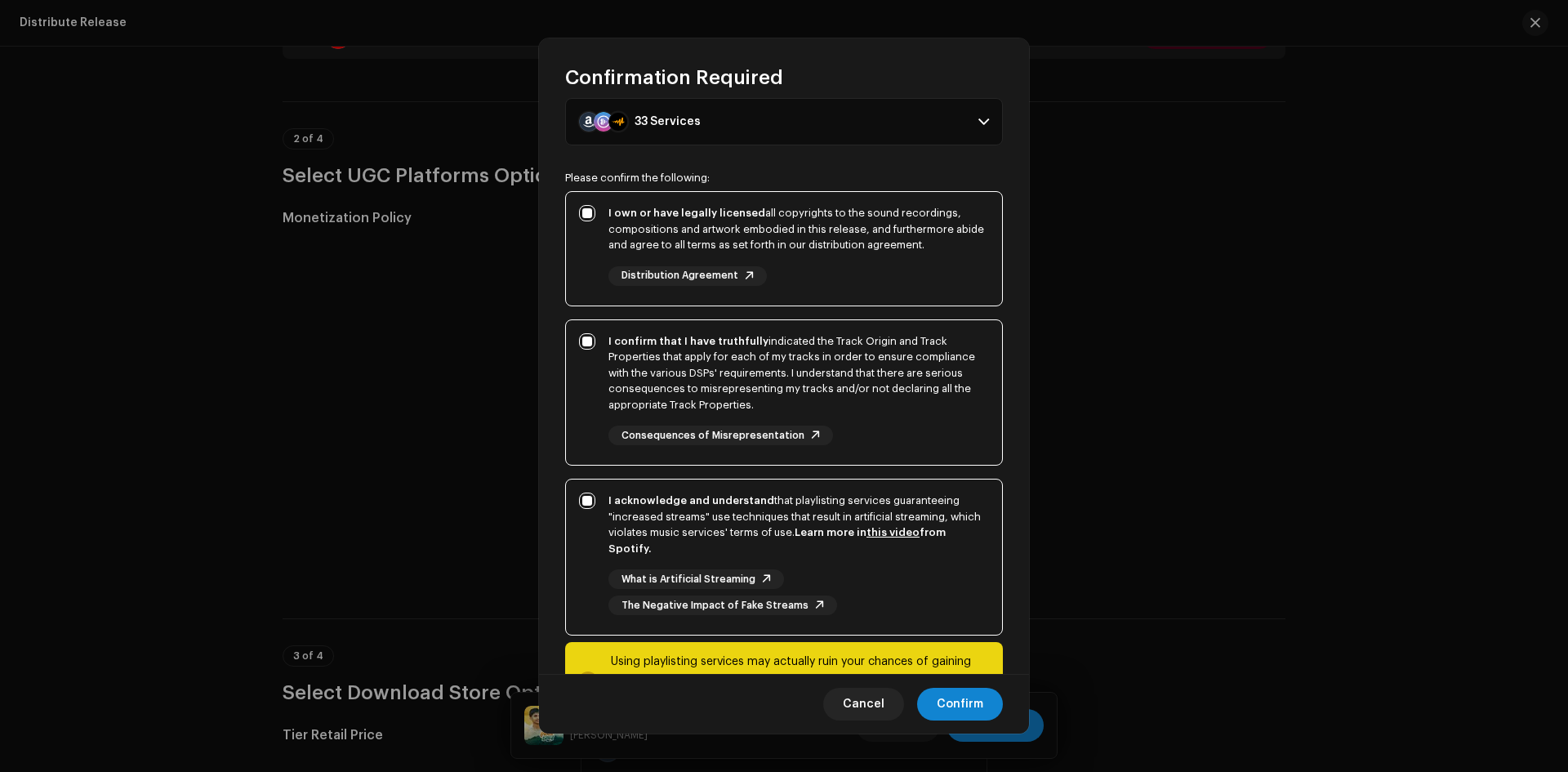
scroll to position [121, 0]
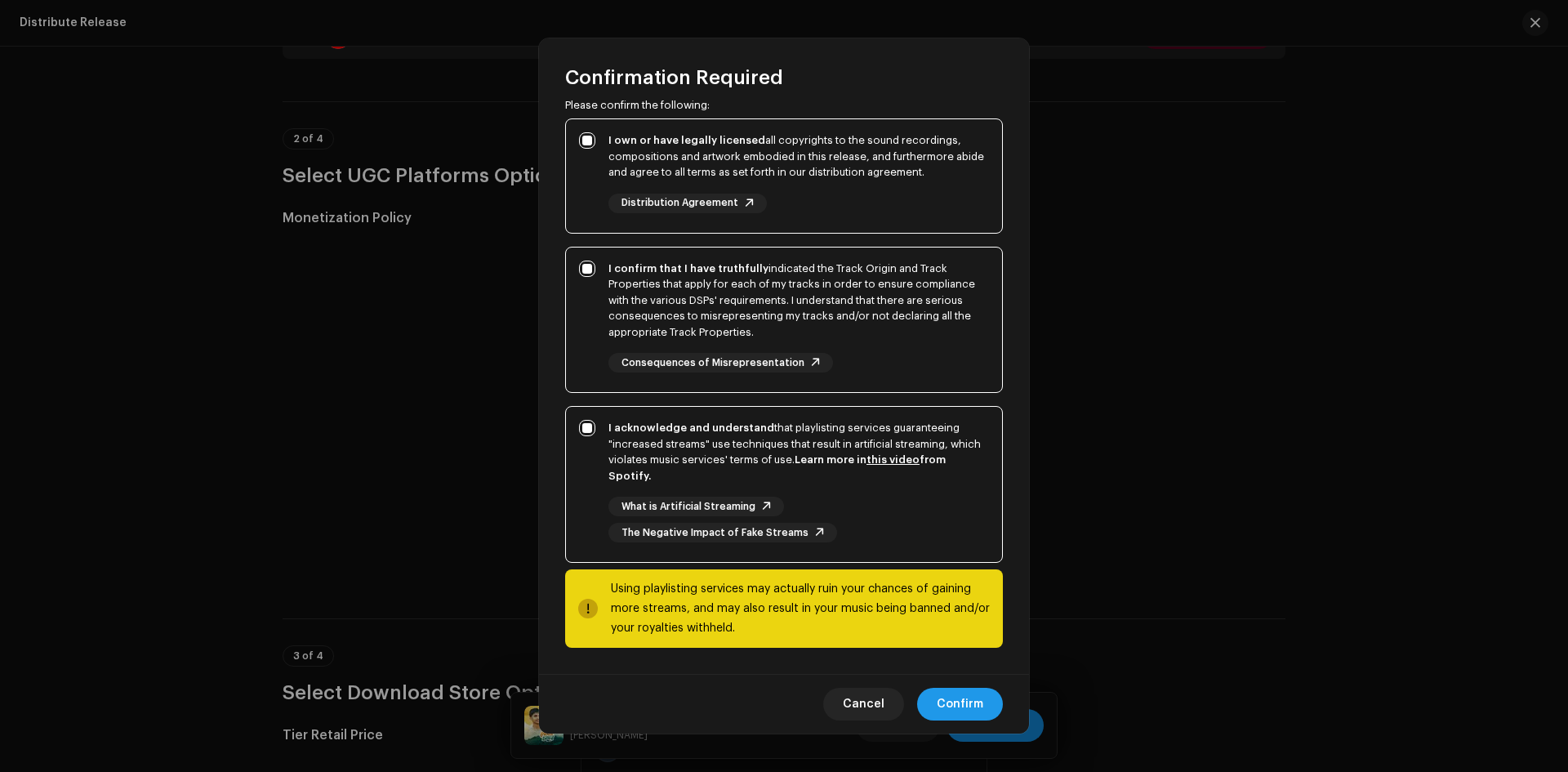
click at [941, 709] on span "Confirm" at bounding box center [960, 704] width 47 height 33
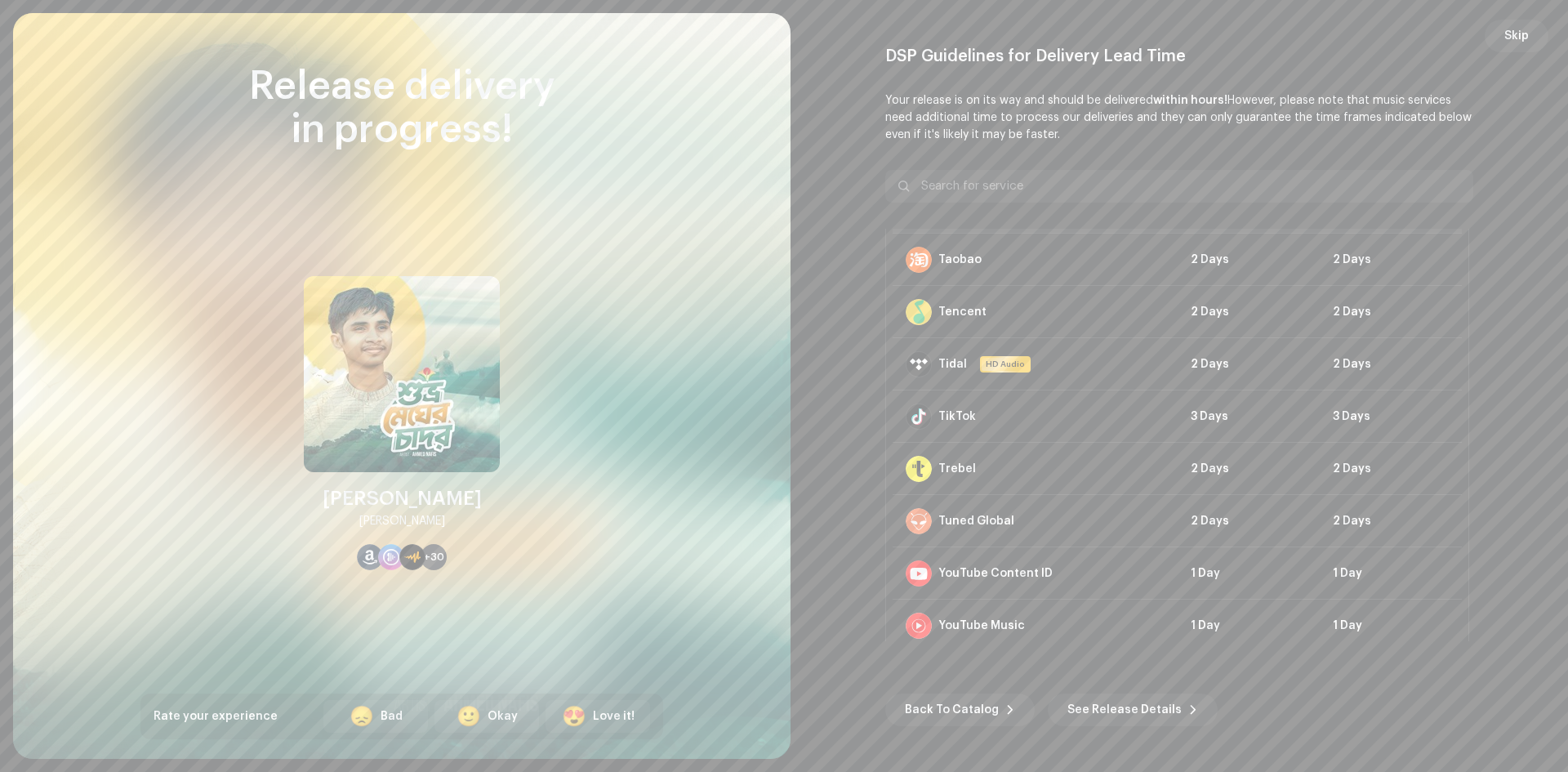
scroll to position [1360, 0]
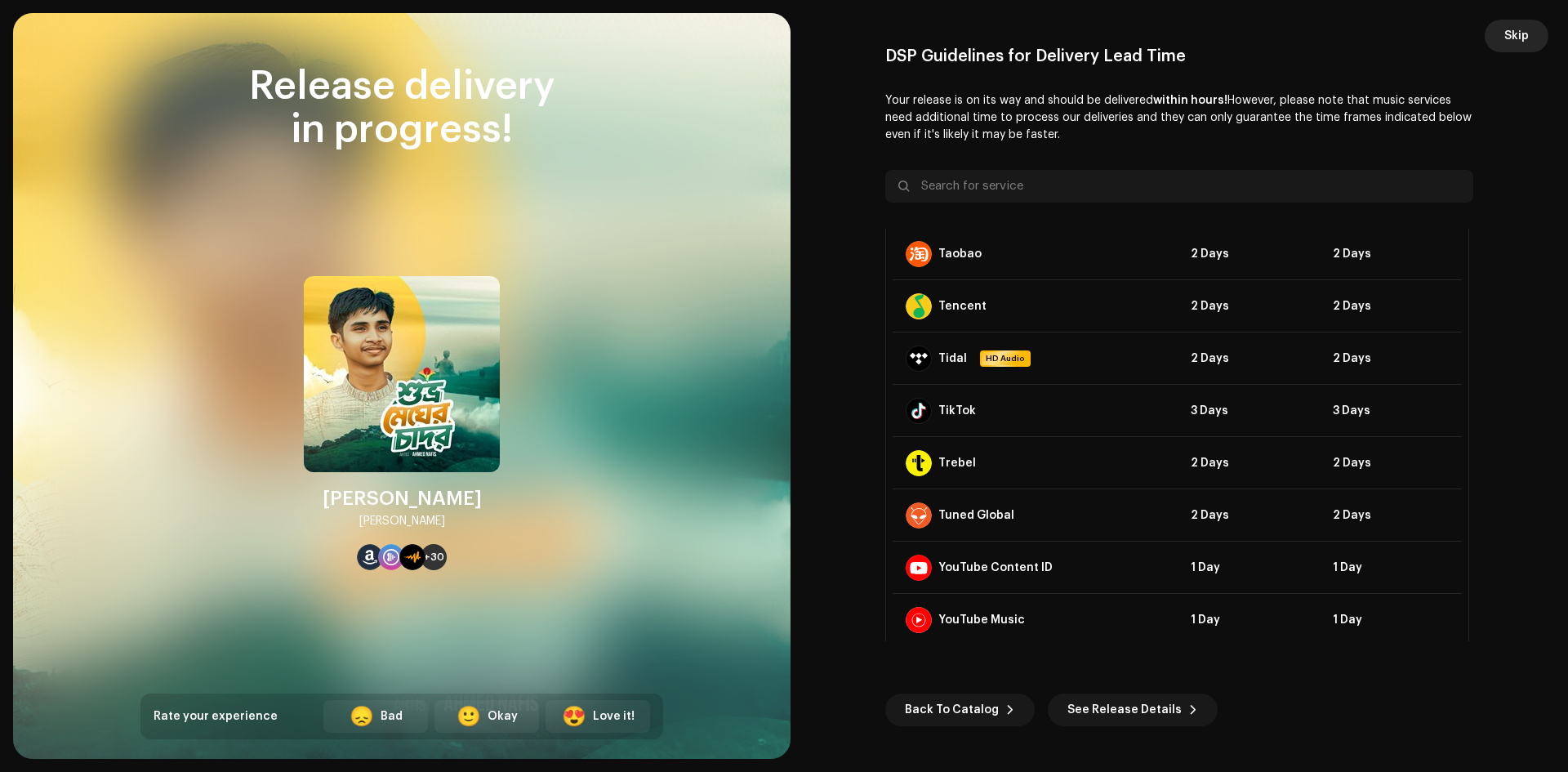
click at [1504, 38] on span "Skip" at bounding box center [1516, 36] width 25 height 33
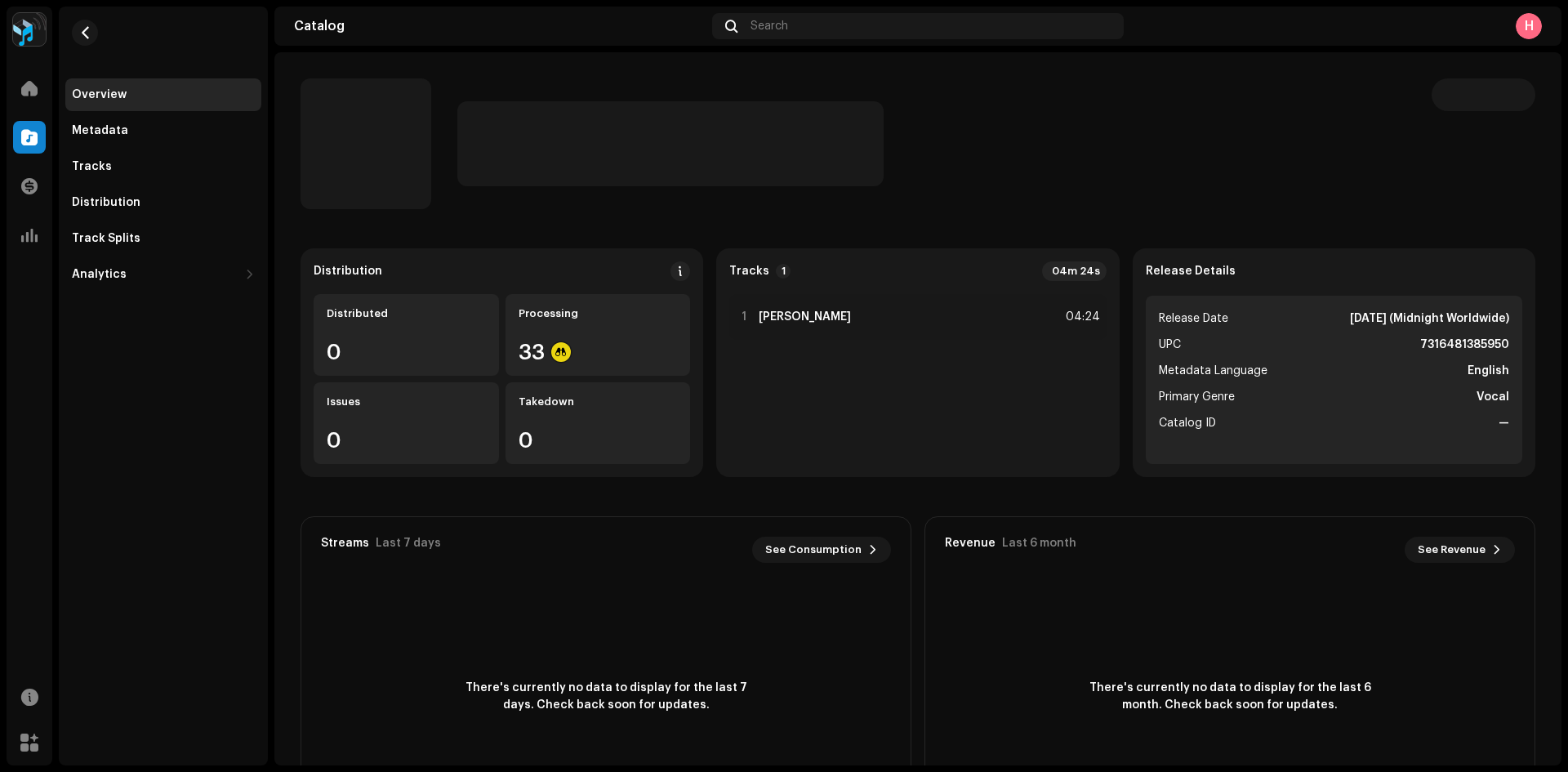
click at [35, 22] on img at bounding box center [29, 29] width 33 height 33
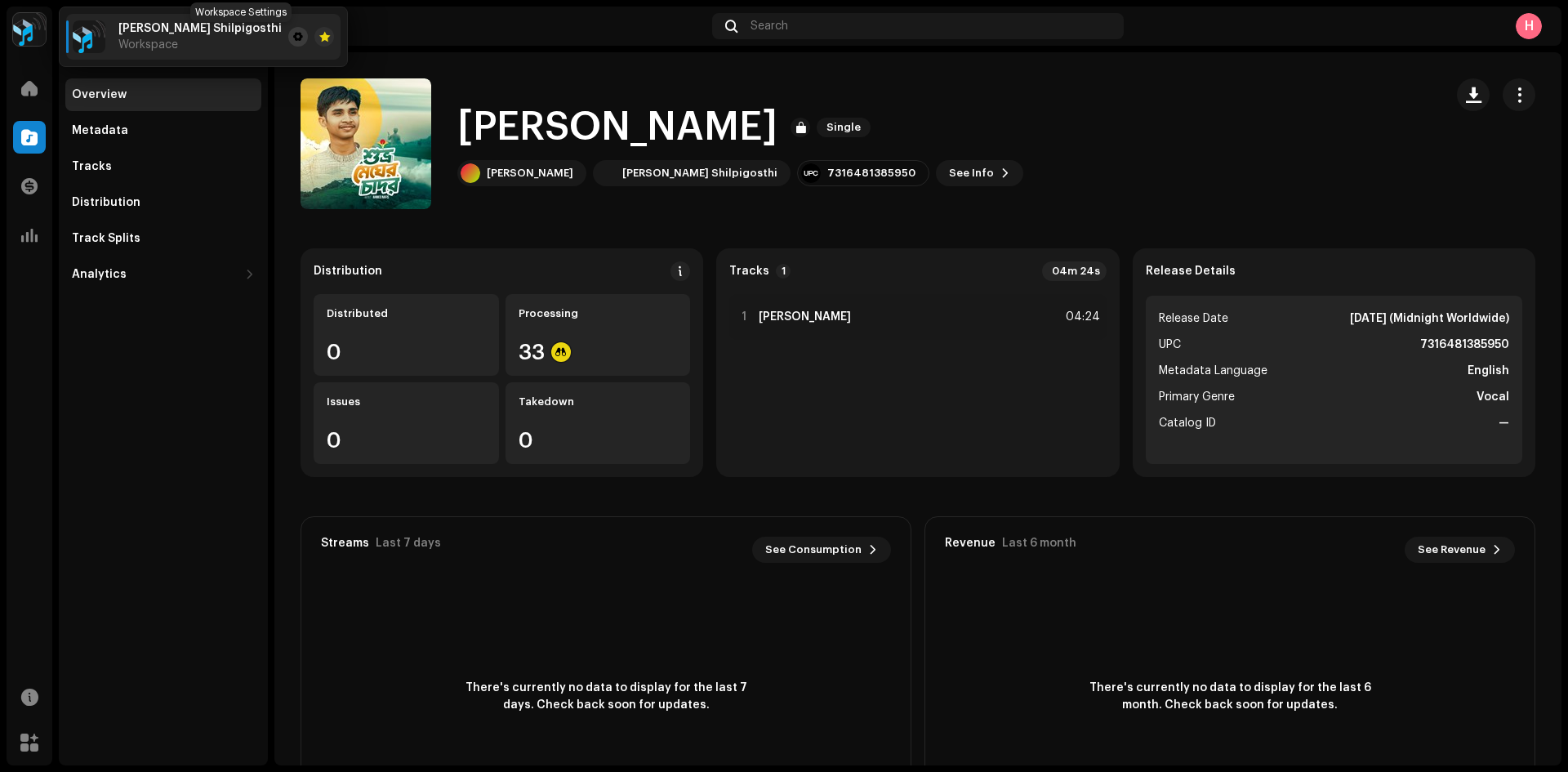
click at [293, 37] on span at bounding box center [297, 37] width 10 height 13
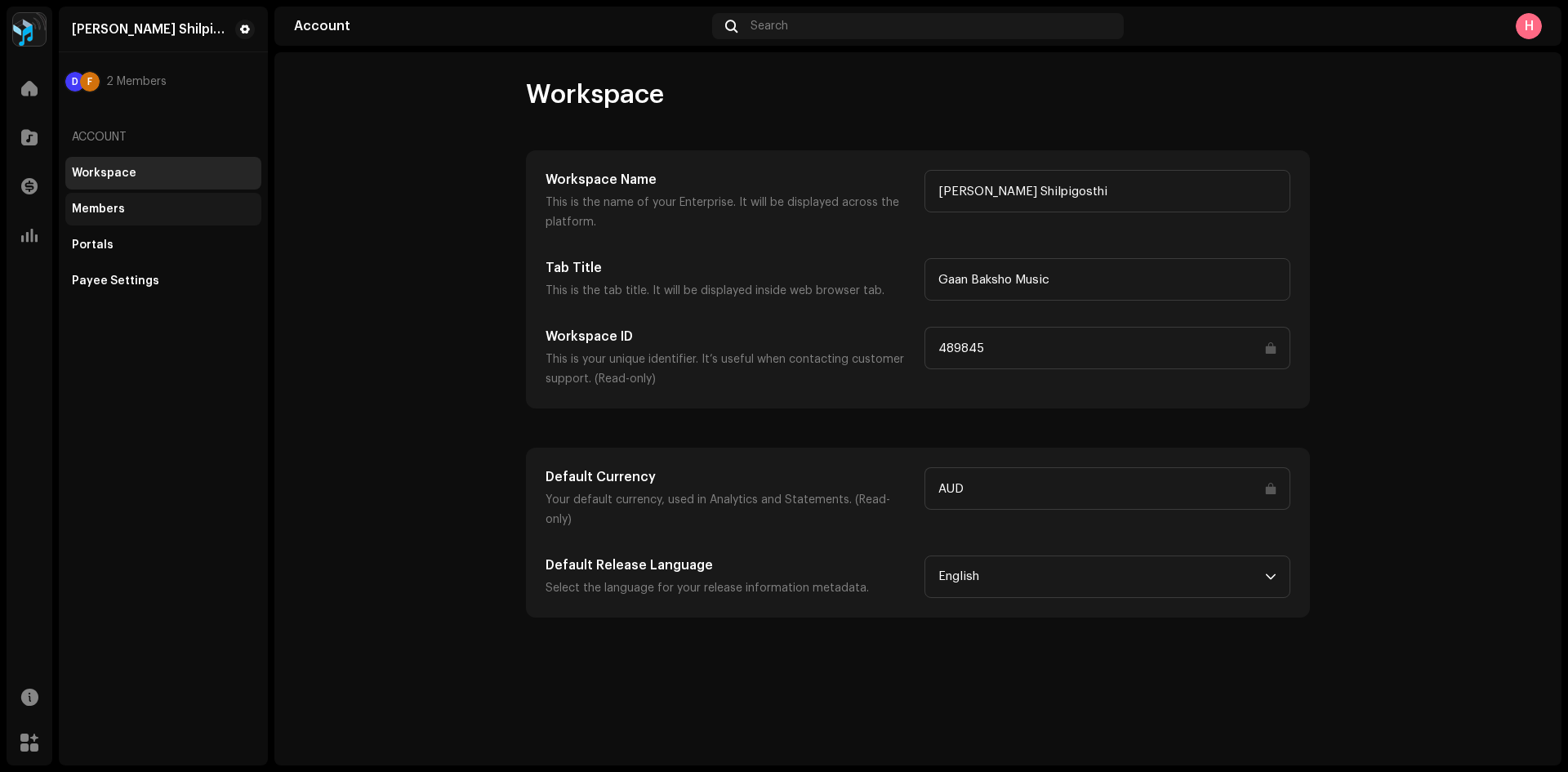
click at [198, 223] on div "Members" at bounding box center [163, 209] width 196 height 33
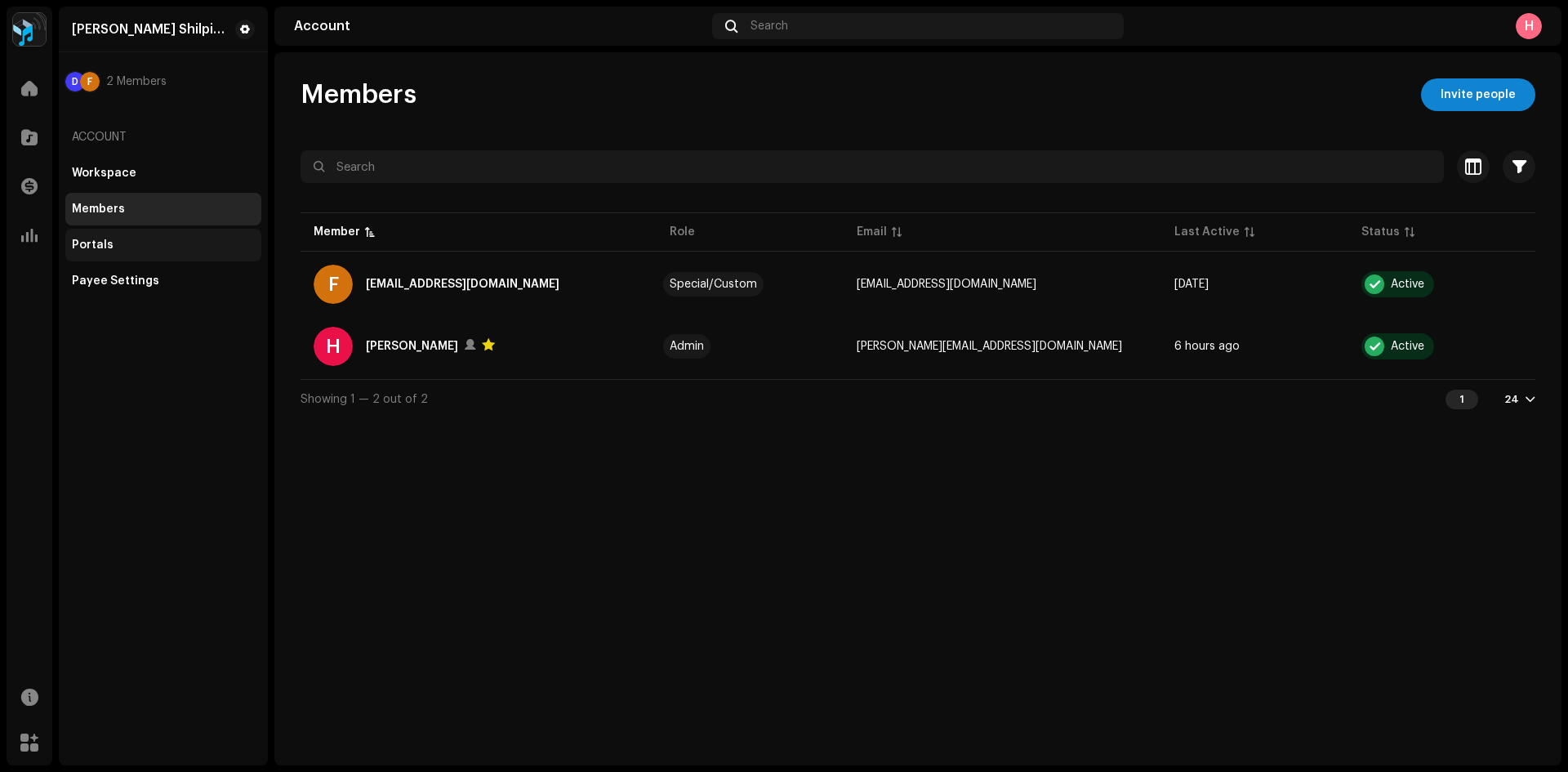
click at [126, 251] on div "Portals" at bounding box center [163, 245] width 183 height 13
